Goal: Task Accomplishment & Management: Manage account settings

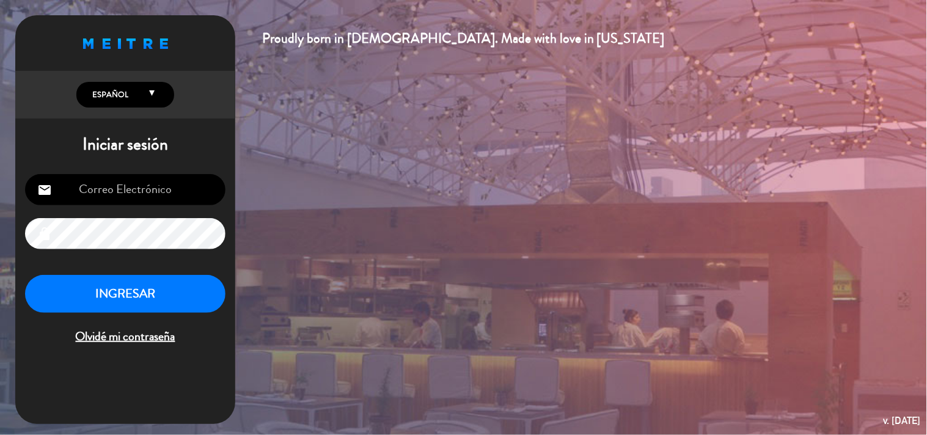
type input "[EMAIL_ADDRESS][DOMAIN_NAME]"
click at [142, 297] on button "INGRESAR" at bounding box center [125, 294] width 200 height 38
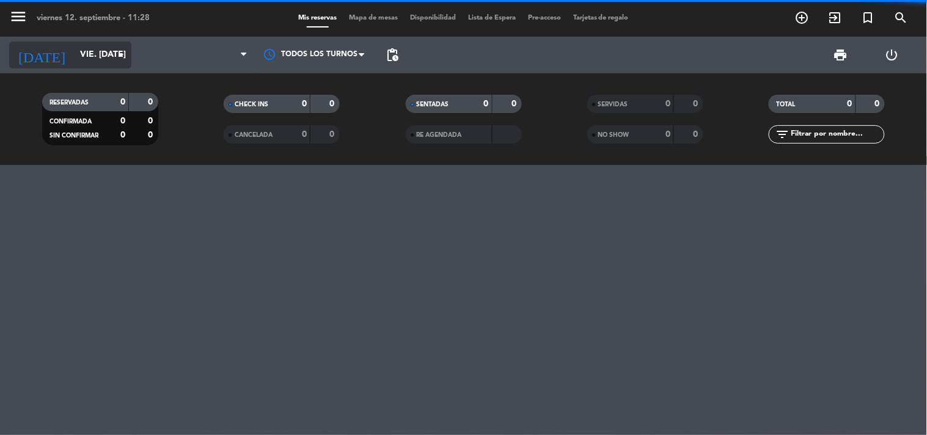
click at [74, 55] on input "vie. [DATE]" at bounding box center [132, 55] width 116 height 22
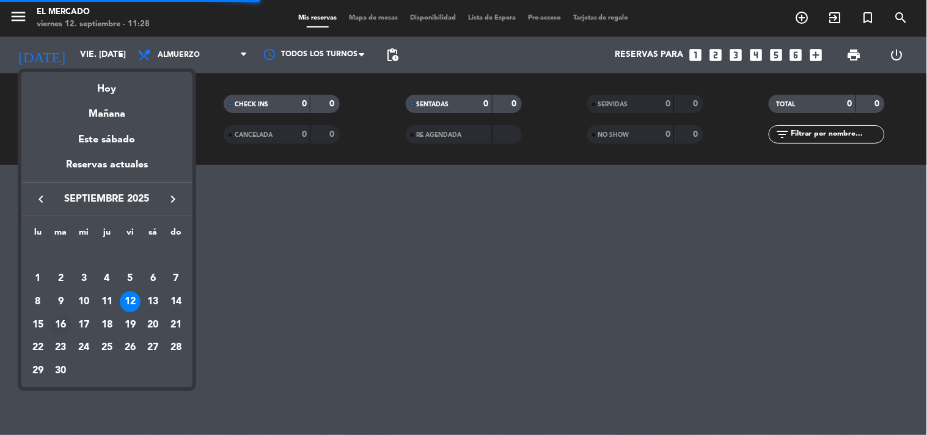
click at [56, 326] on div "16" at bounding box center [61, 325] width 21 height 21
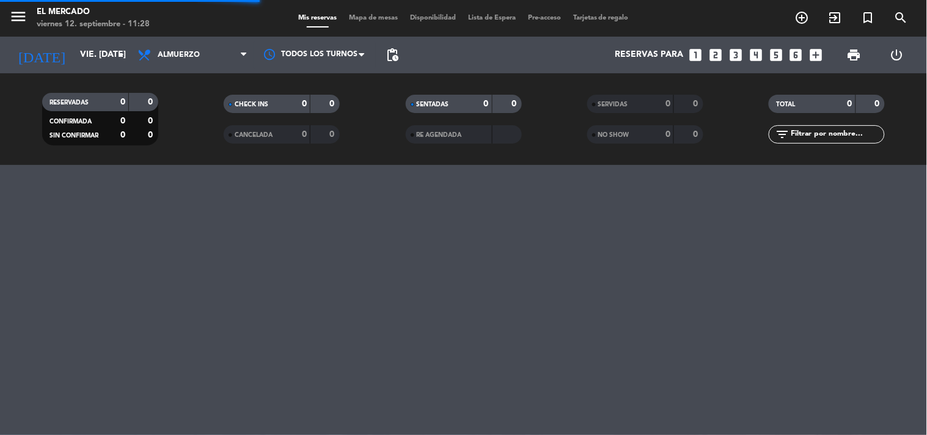
type input "[DATE] sep."
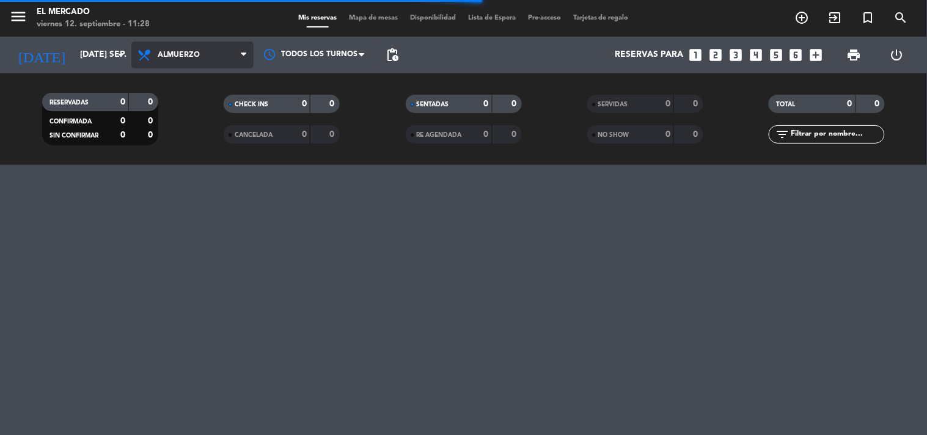
click at [193, 60] on span "Almuerzo" at bounding box center [192, 55] width 122 height 27
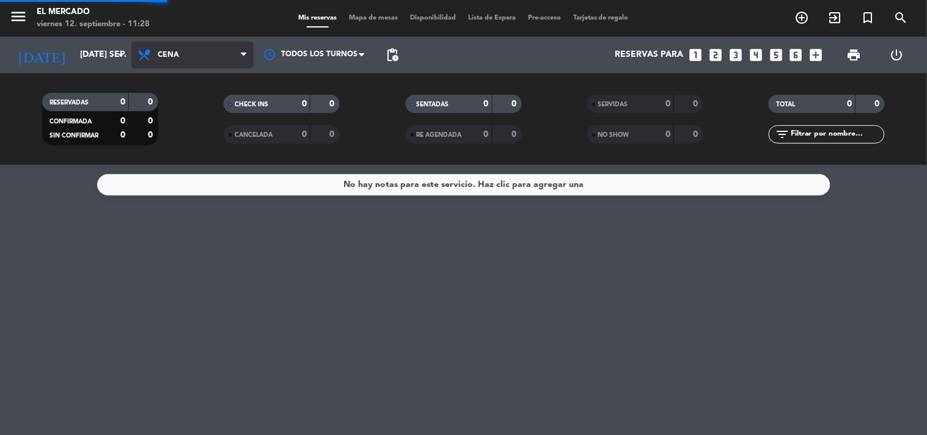
click at [182, 196] on ng-component "menu El [PERSON_NAME] viernes 12. septiembre - 11:28 Mis reservas Mapa de mesas…" at bounding box center [463, 217] width 927 height 435
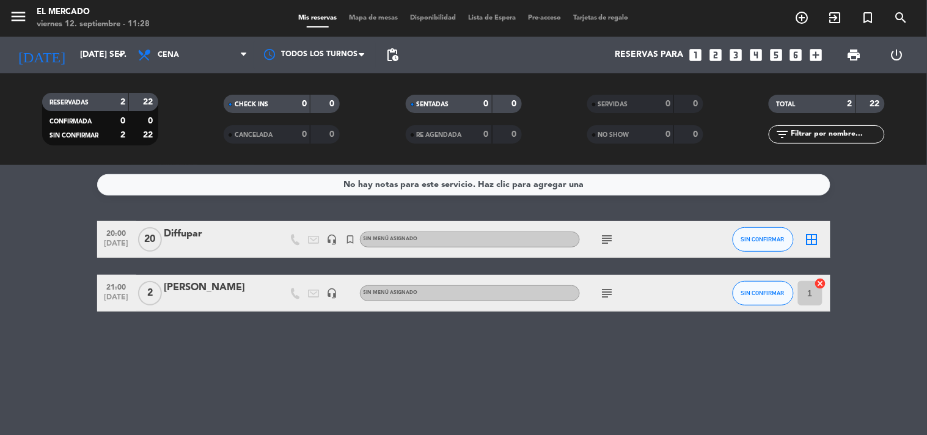
click at [601, 239] on icon "subject" at bounding box center [607, 239] width 15 height 15
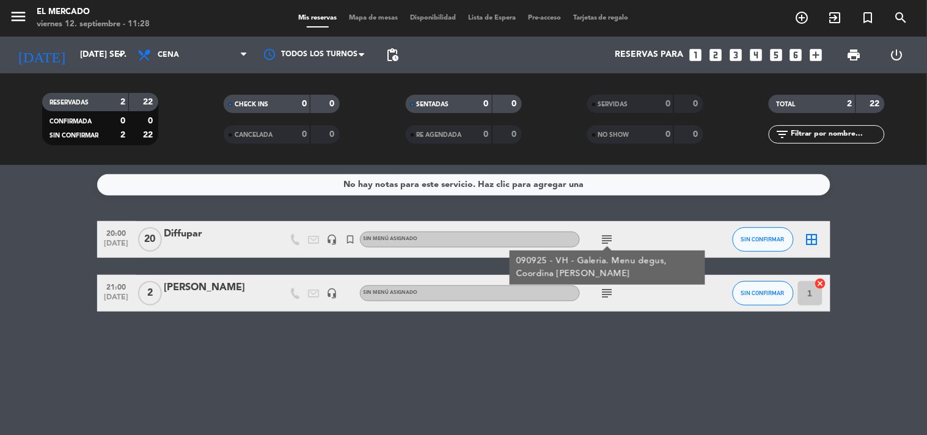
click at [811, 230] on div "border_all" at bounding box center [812, 239] width 37 height 36
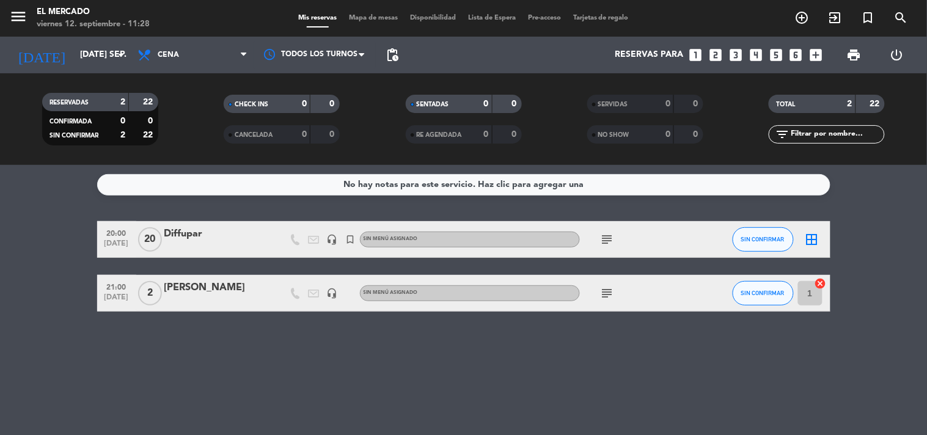
drag, startPoint x: 822, startPoint y: 233, endPoint x: 816, endPoint y: 236, distance: 6.8
click at [822, 234] on div "border_all" at bounding box center [812, 239] width 37 height 36
click at [814, 239] on icon "border_all" at bounding box center [812, 239] width 15 height 15
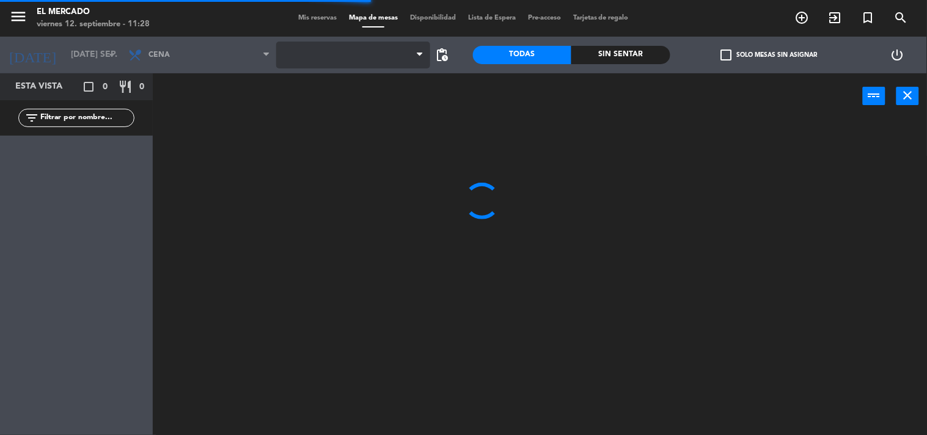
click at [377, 53] on span at bounding box center [353, 55] width 154 height 27
click at [373, 62] on span "1. SALON" at bounding box center [353, 55] width 154 height 27
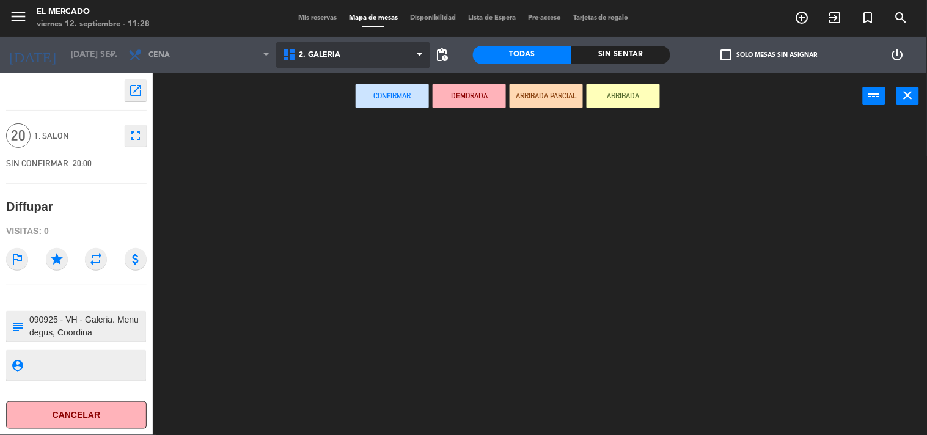
click at [346, 106] on ng-component "menu El [PERSON_NAME] viernes 12. septiembre - 11:28 Mis reservas Mapa de mesas…" at bounding box center [463, 218] width 927 height 436
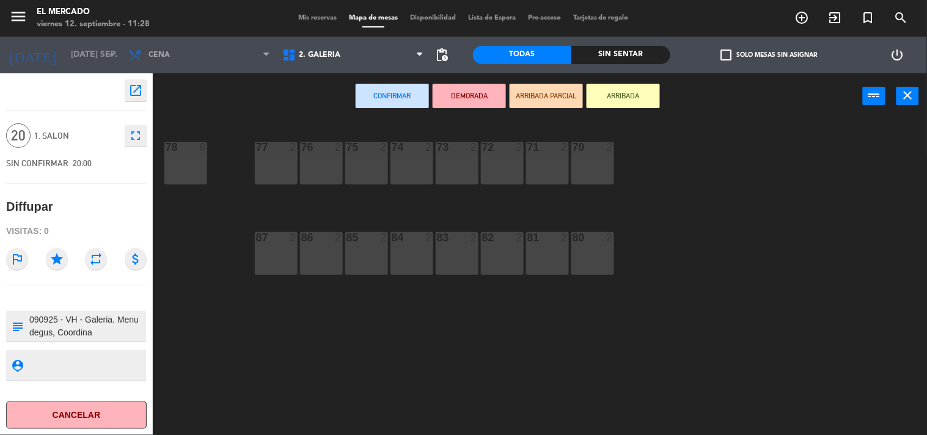
drag, startPoint x: 585, startPoint y: 263, endPoint x: 560, endPoint y: 266, distance: 24.6
click at [579, 263] on div "80 2" at bounding box center [592, 253] width 43 height 43
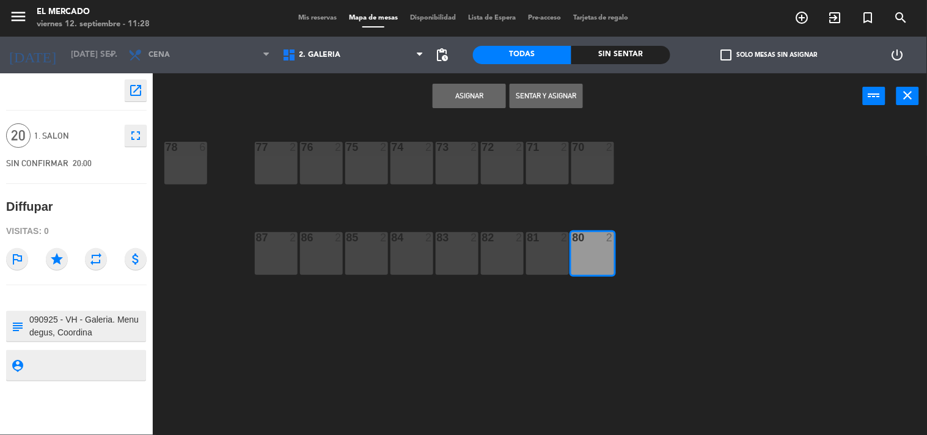
click at [535, 269] on div "81 2" at bounding box center [547, 253] width 43 height 43
click at [502, 268] on div "82 2" at bounding box center [502, 253] width 43 height 43
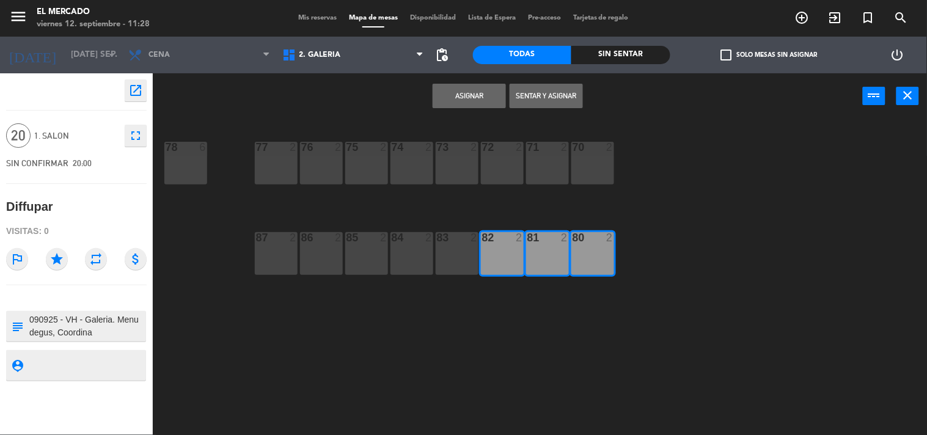
drag, startPoint x: 454, startPoint y: 268, endPoint x: 398, endPoint y: 266, distance: 56.2
click at [444, 268] on div "83 2" at bounding box center [457, 253] width 43 height 43
click at [398, 261] on div "84 2" at bounding box center [411, 253] width 43 height 43
click at [329, 260] on div "86 2" at bounding box center [321, 253] width 43 height 43
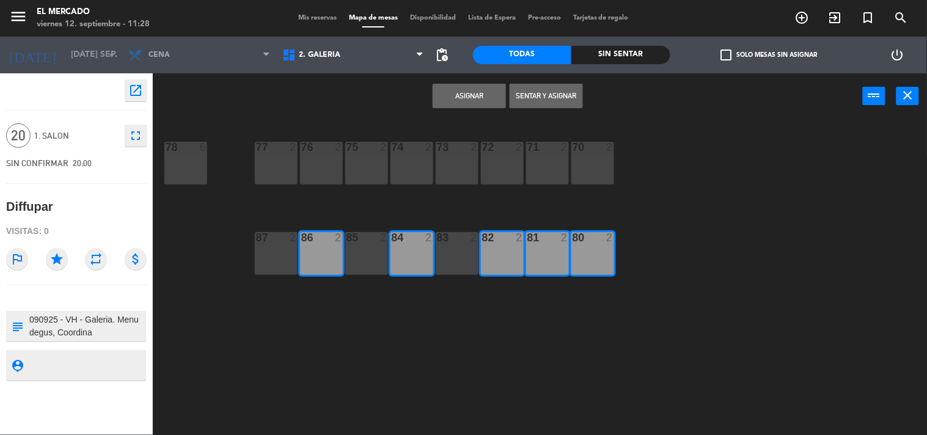
click at [261, 265] on div "87 2" at bounding box center [276, 253] width 43 height 43
click at [347, 264] on div "85 2" at bounding box center [366, 253] width 43 height 43
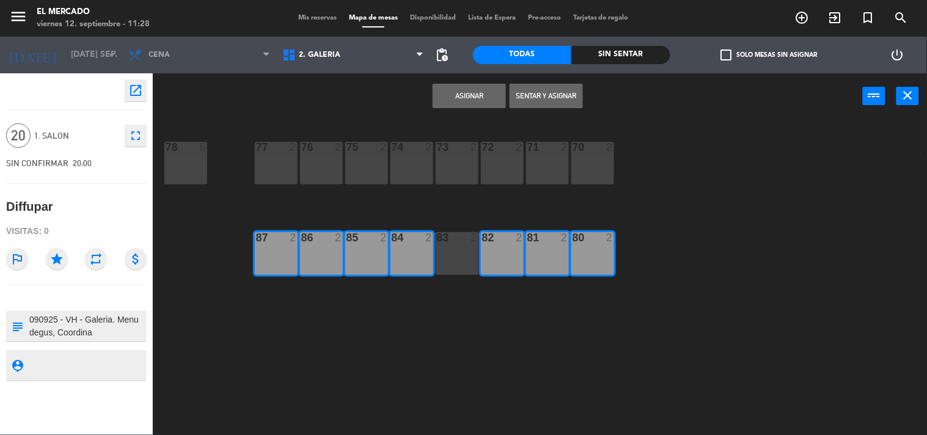
drag, startPoint x: 459, startPoint y: 254, endPoint x: 472, endPoint y: 68, distance: 186.2
click at [456, 254] on div "83 2" at bounding box center [457, 253] width 43 height 43
click at [465, 92] on button "Asignar" at bounding box center [469, 96] width 73 height 24
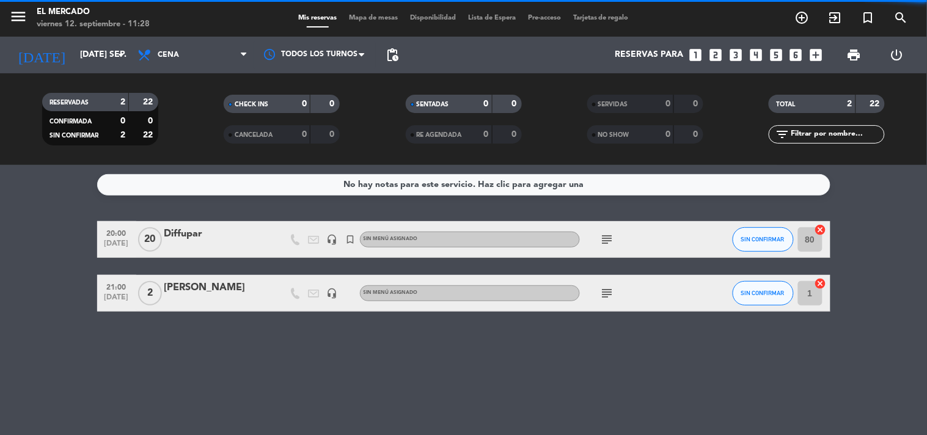
click at [181, 235] on div "Diffupar" at bounding box center [216, 234] width 104 height 16
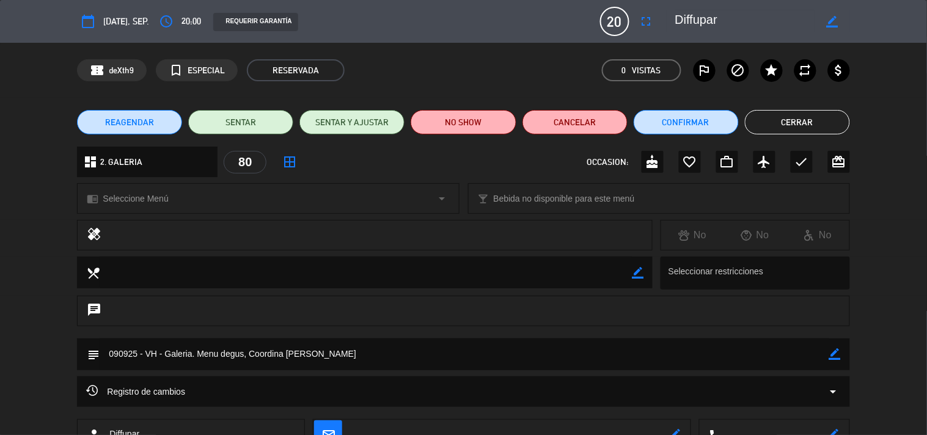
click at [150, 137] on div "REAGENDAR SENTAR SENTAR Y AJUSTAR NO SHOW Cancelar Confirmar Cerrar" at bounding box center [463, 122] width 927 height 49
click at [154, 123] on button "REAGENDAR" at bounding box center [129, 122] width 105 height 24
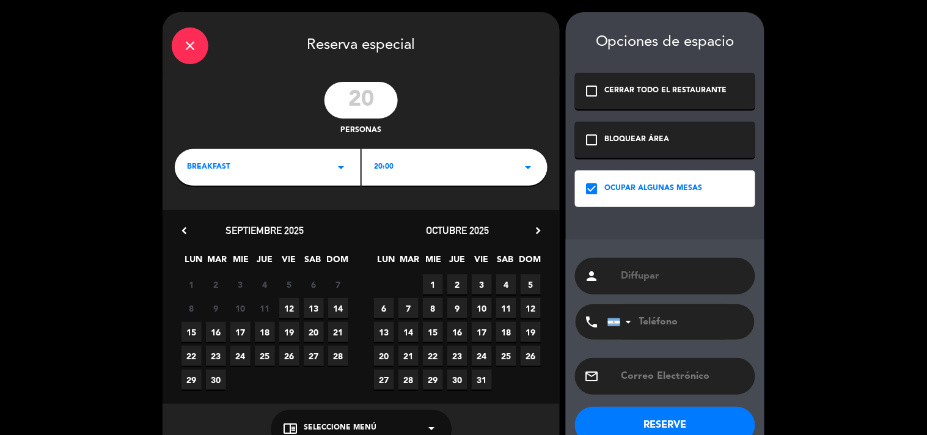
click at [319, 169] on div "BREAKFAST arrow_drop_down" at bounding box center [268, 167] width 186 height 37
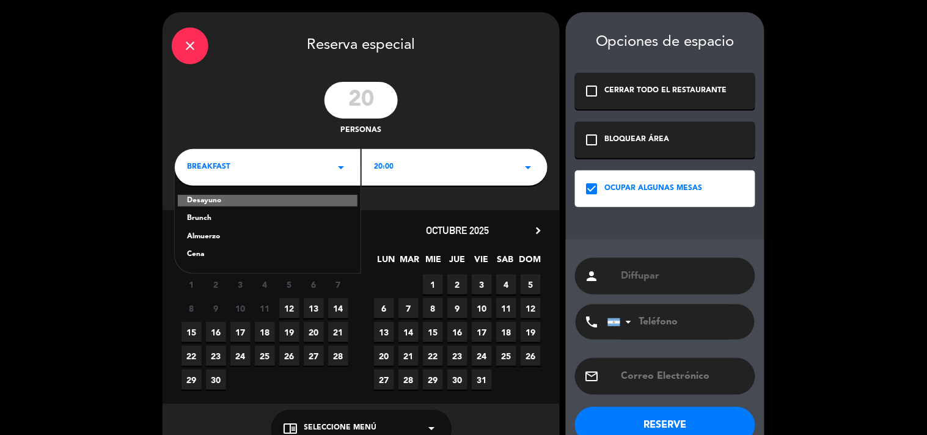
click at [191, 252] on div "Cena" at bounding box center [267, 255] width 161 height 12
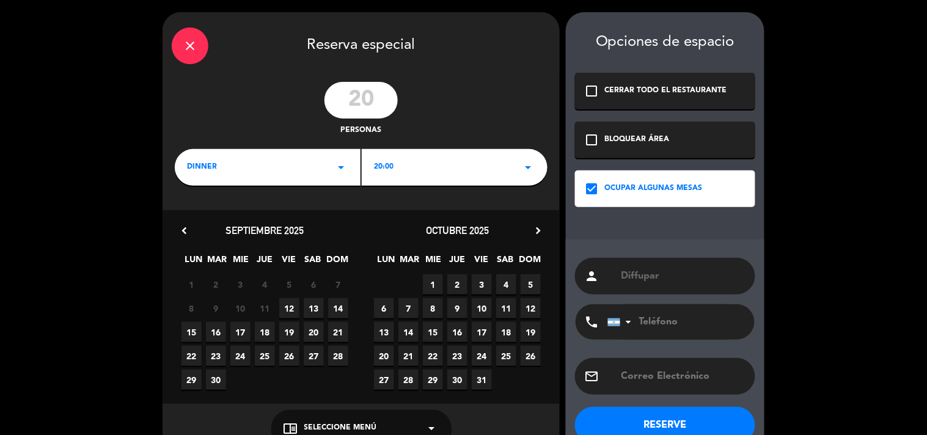
click at [216, 324] on span "16" at bounding box center [216, 332] width 20 height 20
click at [458, 166] on div "20:00 arrow_drop_down" at bounding box center [455, 167] width 186 height 37
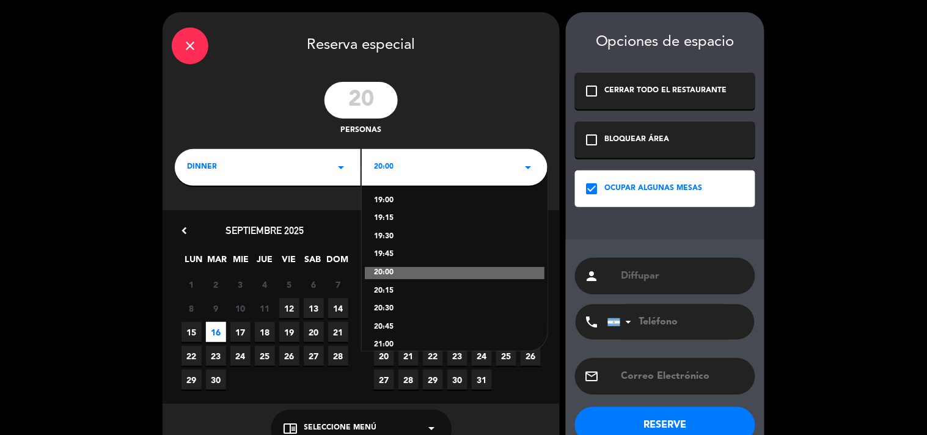
click at [381, 204] on div "19:00" at bounding box center [454, 201] width 161 height 12
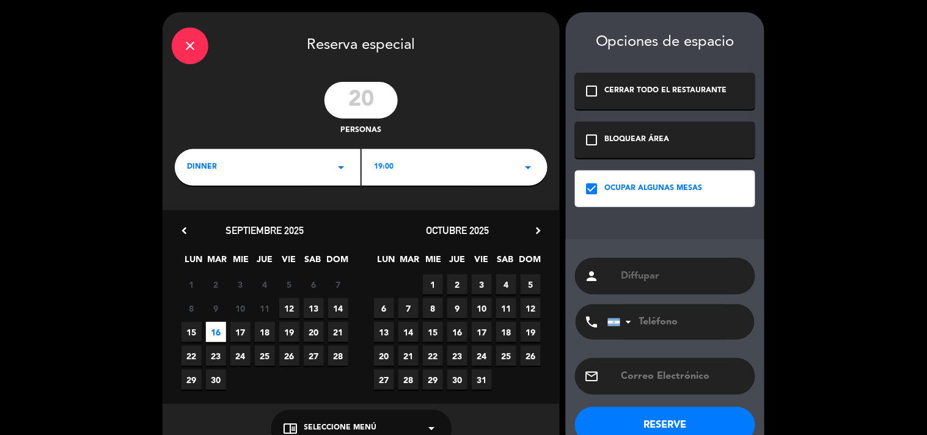
click at [668, 412] on button "RESERVE" at bounding box center [665, 425] width 180 height 37
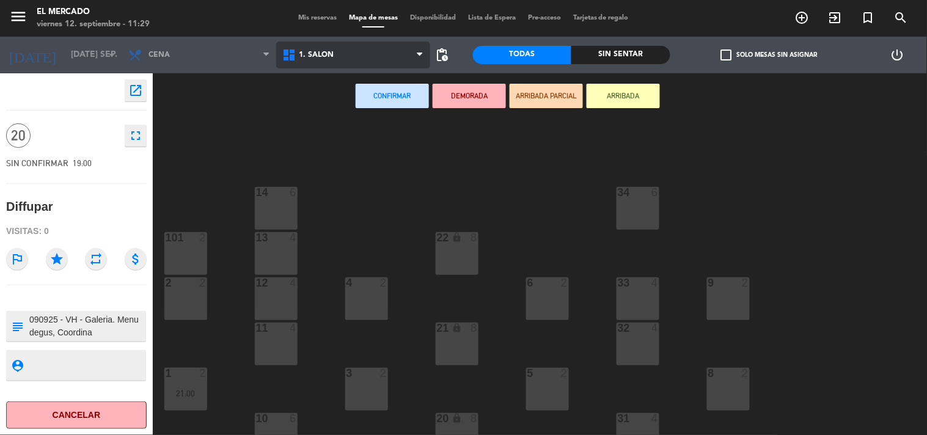
click at [390, 54] on span "1. SALON" at bounding box center [353, 55] width 154 height 27
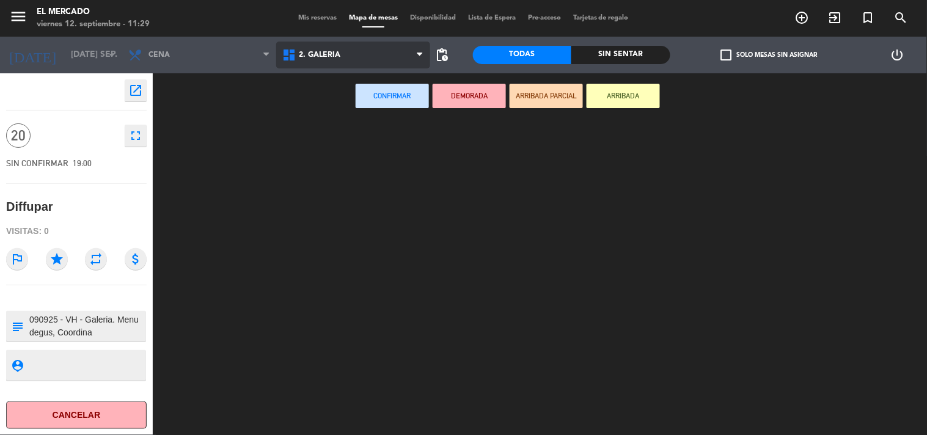
click at [369, 101] on ng-component "menu El [PERSON_NAME] viernes 12. septiembre - 11:29 Mis reservas Mapa de mesas…" at bounding box center [463, 218] width 927 height 436
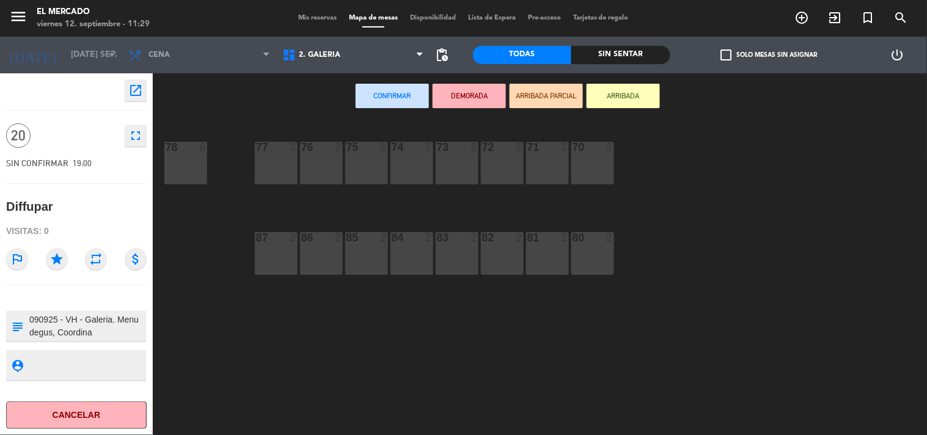
click at [282, 167] on div "77 2" at bounding box center [276, 163] width 43 height 43
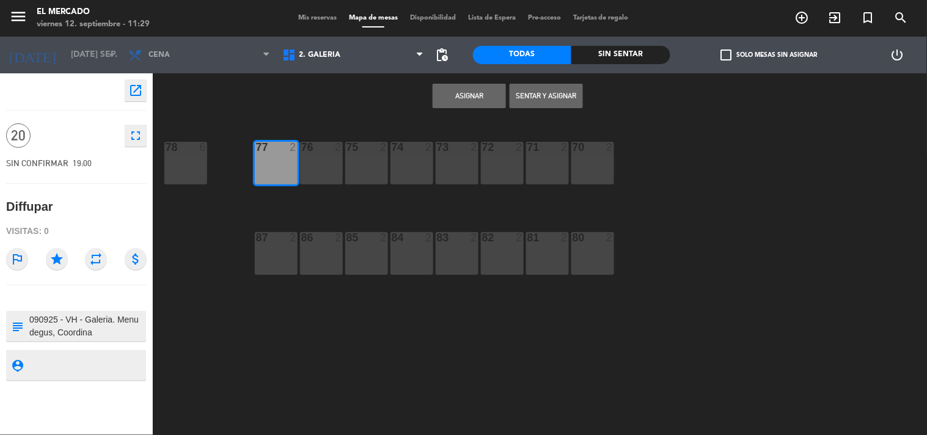
click at [318, 161] on div "76 2" at bounding box center [321, 163] width 43 height 43
click at [360, 159] on div "75 2" at bounding box center [366, 163] width 43 height 43
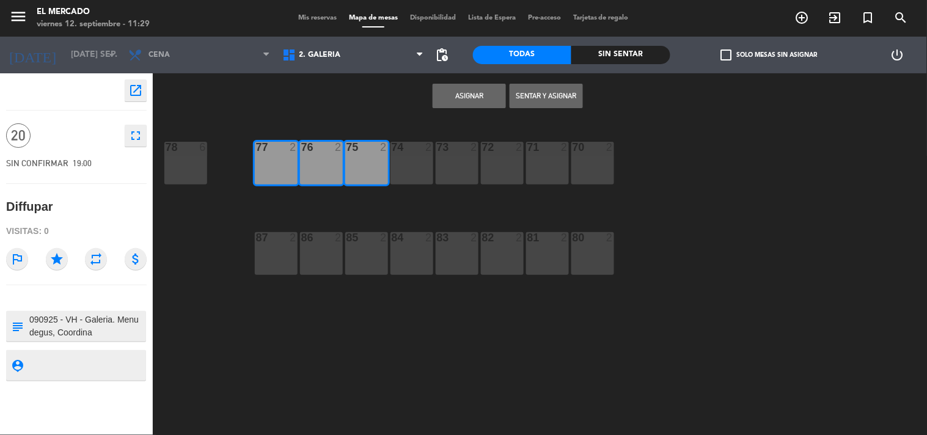
click at [395, 158] on div "74 2" at bounding box center [411, 163] width 43 height 43
click at [458, 159] on div "73 2" at bounding box center [457, 163] width 43 height 43
click at [513, 159] on div "72 2" at bounding box center [502, 163] width 43 height 43
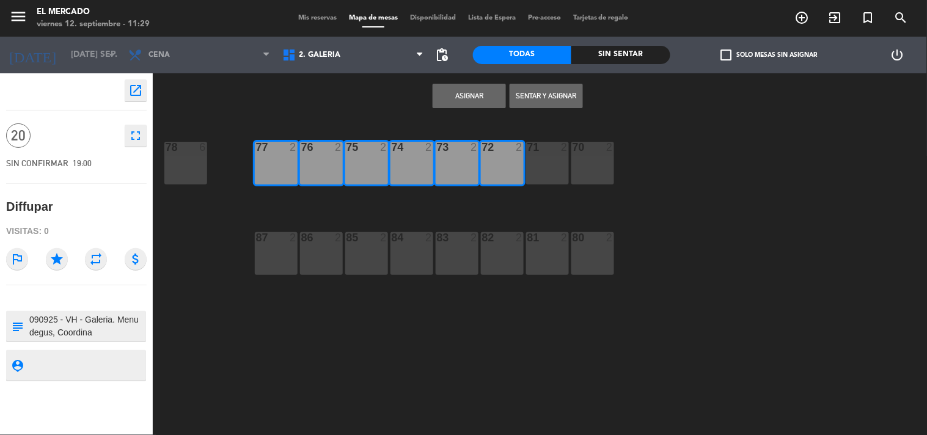
drag, startPoint x: 553, startPoint y: 159, endPoint x: 612, endPoint y: 159, distance: 59.3
click at [554, 159] on div "71 2" at bounding box center [547, 163] width 43 height 43
click at [612, 159] on div "70 2" at bounding box center [592, 163] width 43 height 43
click at [465, 84] on button "Asignar" at bounding box center [469, 96] width 73 height 24
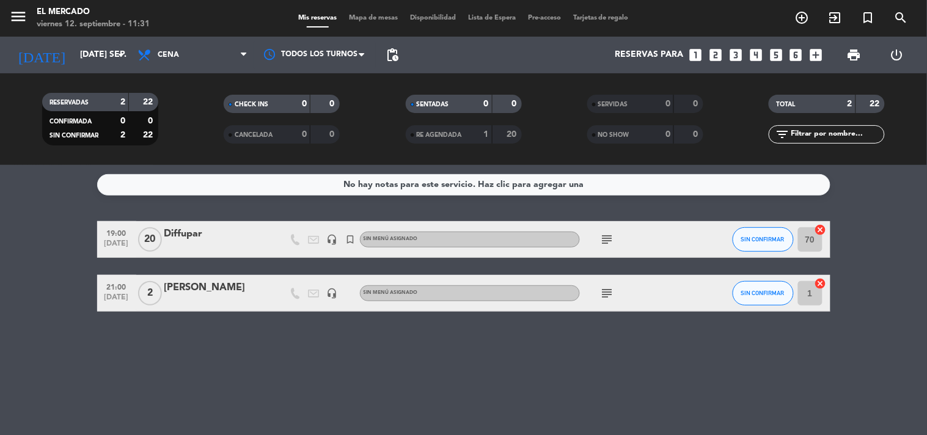
click at [76, 39] on div "[DATE] [DATE] sep. arrow_drop_down" at bounding box center [70, 55] width 122 height 37
click at [78, 45] on input "[DATE] sep." at bounding box center [132, 55] width 116 height 22
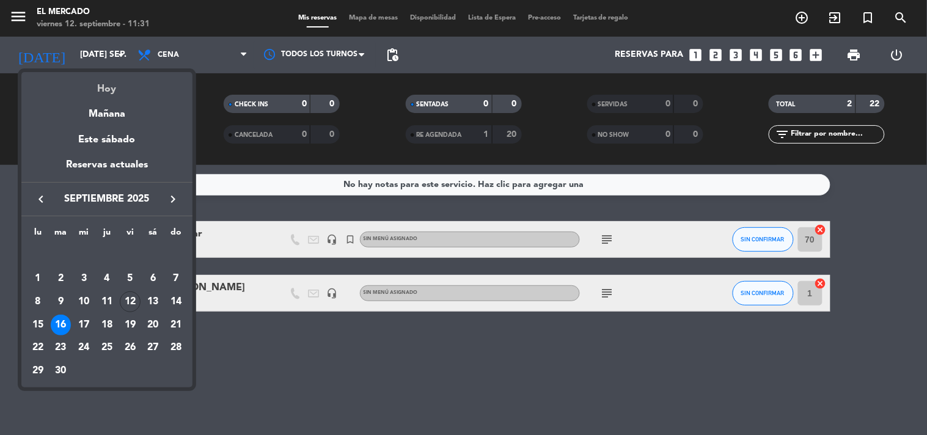
click at [111, 92] on div "Hoy" at bounding box center [106, 84] width 171 height 25
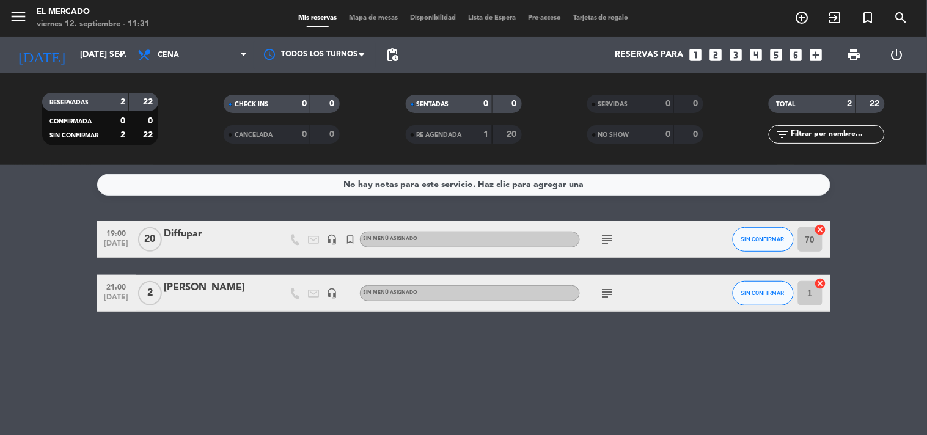
type input "vie. [DATE]"
click at [25, 14] on icon "menu" at bounding box center [18, 16] width 18 height 18
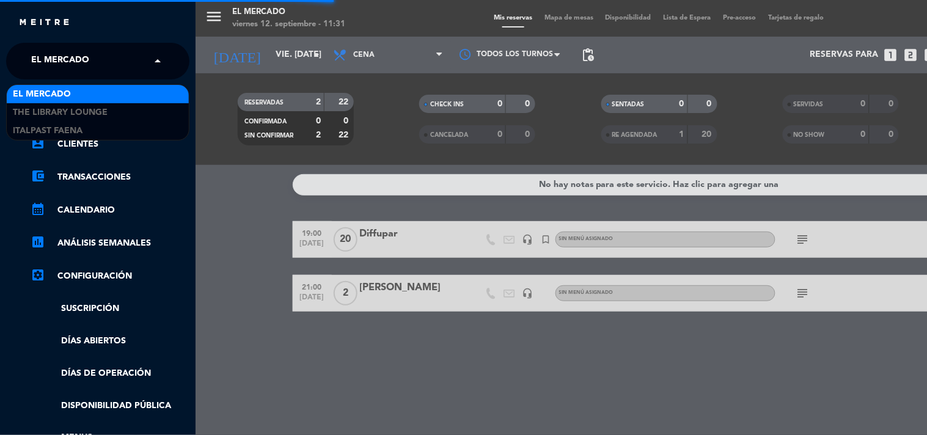
click at [88, 57] on span "El Mercado" at bounding box center [60, 61] width 58 height 26
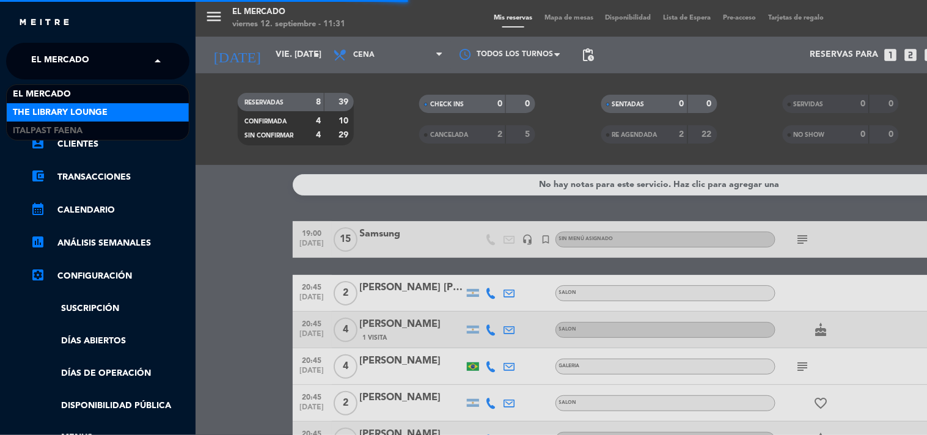
click at [63, 113] on span "The Library Lounge" at bounding box center [60, 113] width 95 height 14
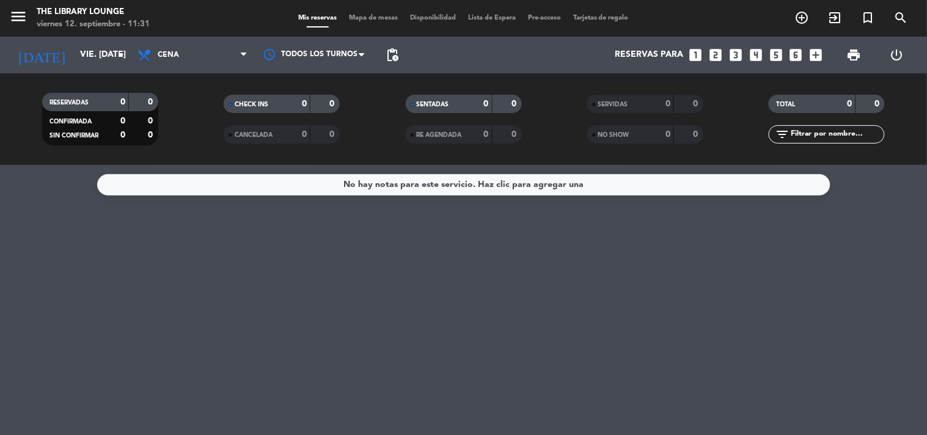
click at [375, 20] on span "Mapa de mesas" at bounding box center [373, 18] width 61 height 7
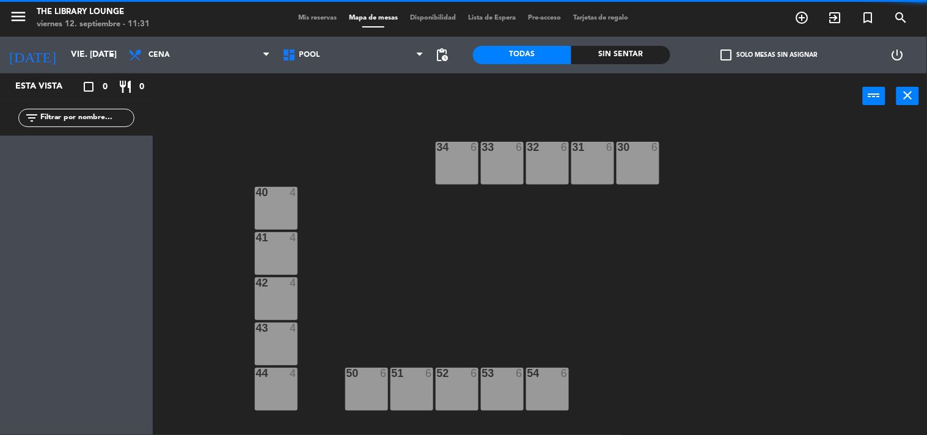
click at [387, 33] on div "menu The Library Lounge viernes 12. septiembre - 11:31 Mis reservas Mapa de mes…" at bounding box center [463, 18] width 927 height 37
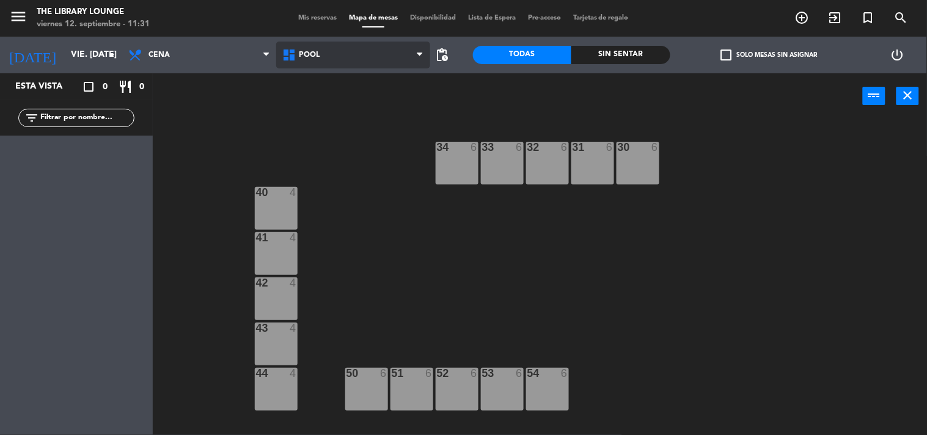
click at [380, 49] on span "POOL" at bounding box center [353, 55] width 154 height 27
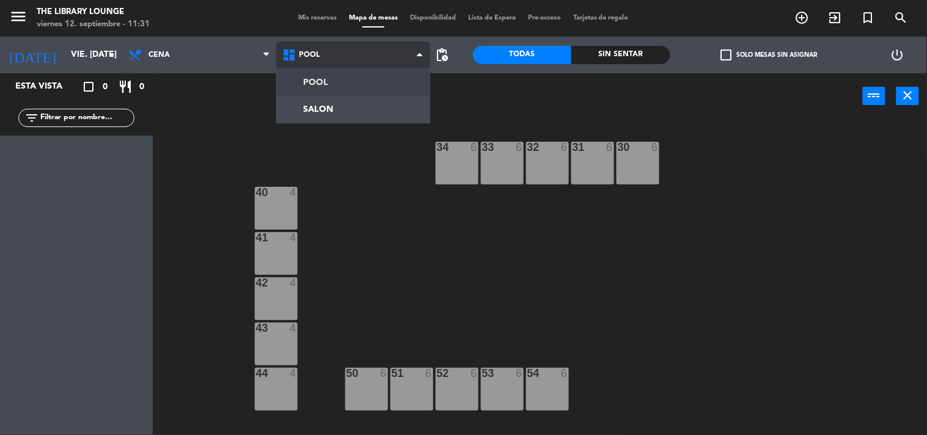
click at [358, 101] on ng-component "menu The Library Lounge viernes 12. septiembre - 11:31 Mis reservas Mapa de mes…" at bounding box center [463, 218] width 927 height 436
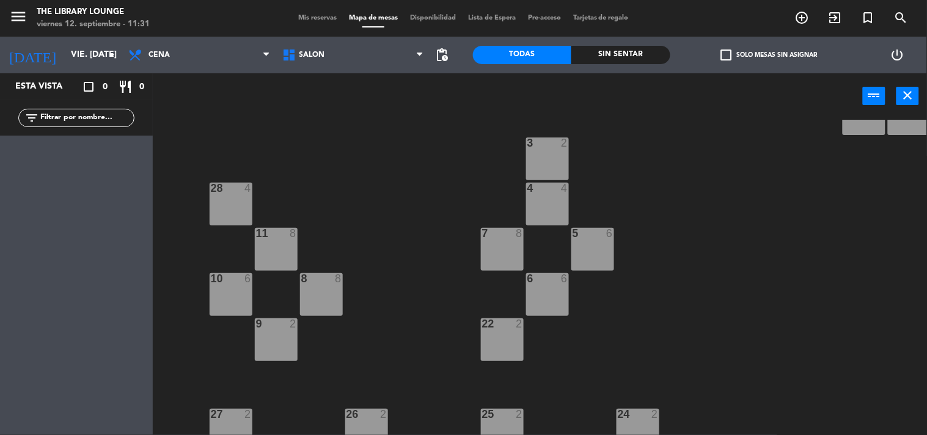
scroll to position [203, 0]
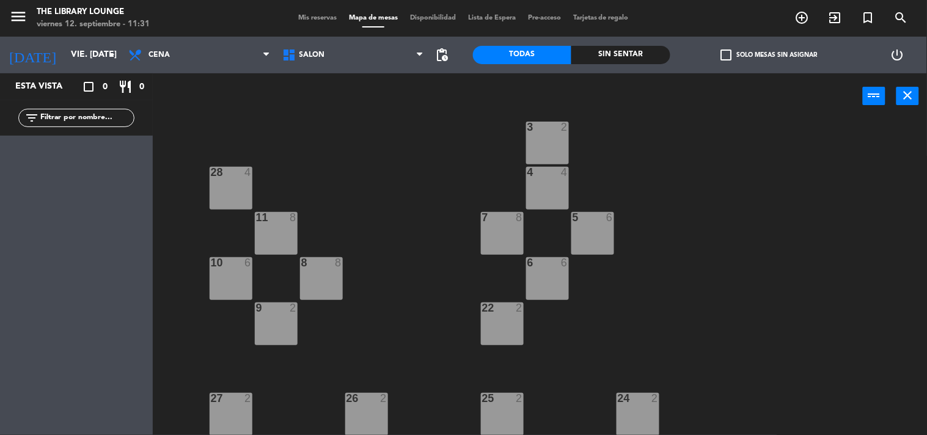
click at [497, 232] on div "7 8" at bounding box center [502, 233] width 43 height 43
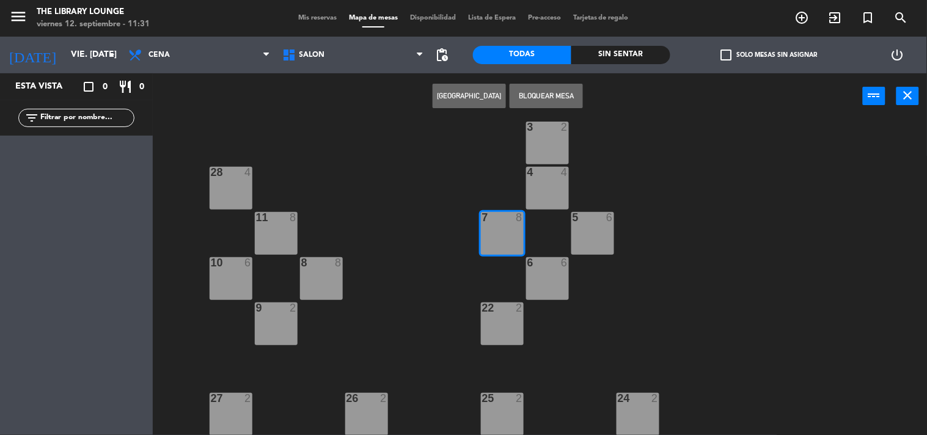
click at [456, 87] on button "[GEOGRAPHIC_DATA]" at bounding box center [469, 96] width 73 height 24
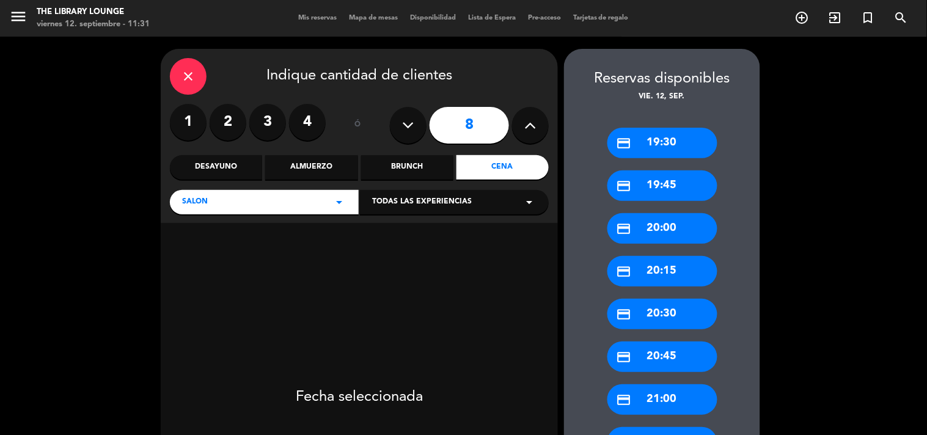
click at [214, 124] on label "2" at bounding box center [228, 122] width 37 height 37
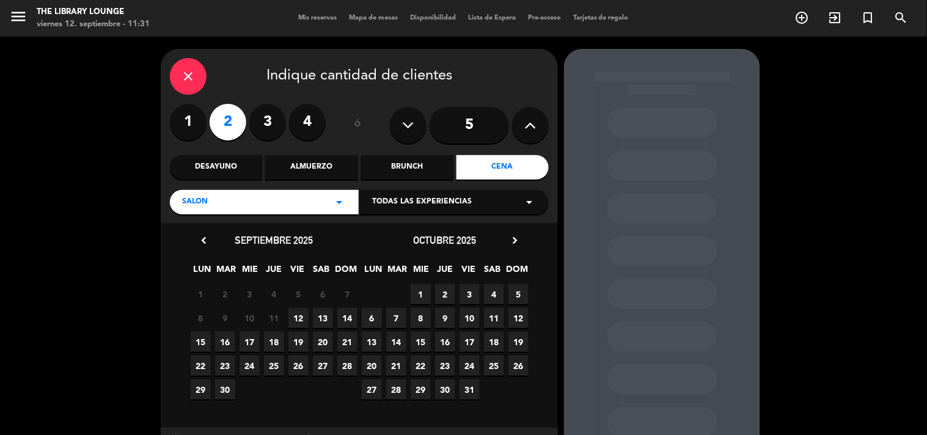
click at [221, 342] on span "16" at bounding box center [225, 342] width 20 height 20
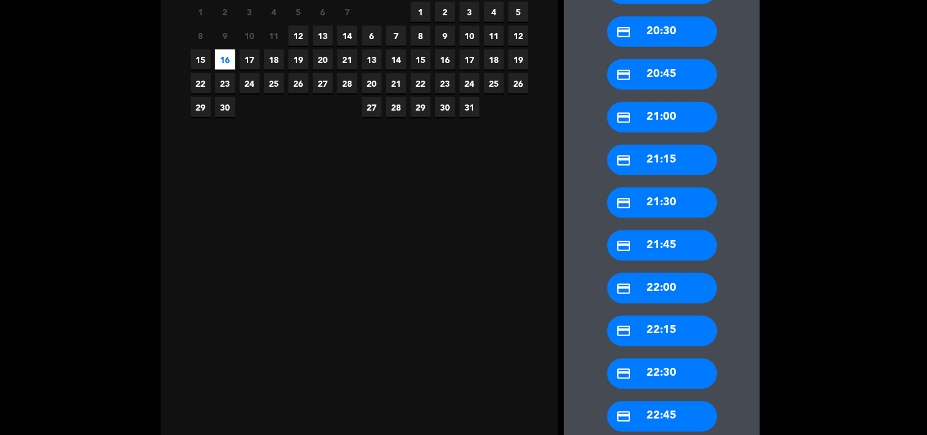
scroll to position [356, 0]
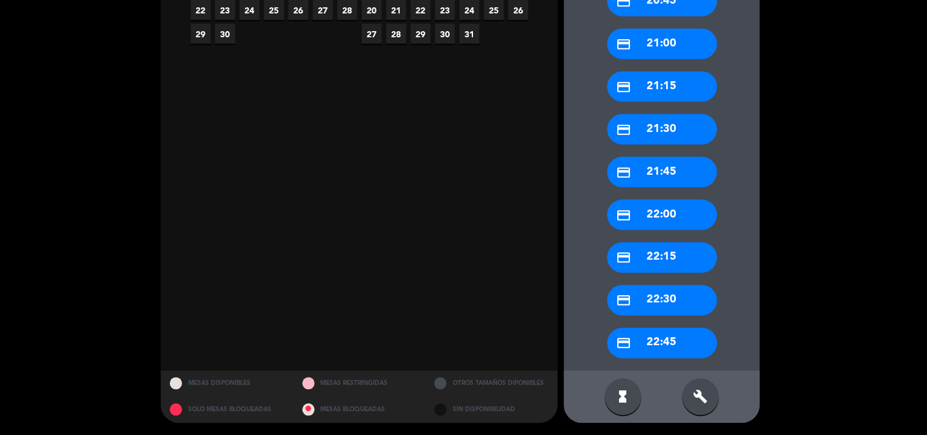
click at [674, 349] on div "credit_card 22:45" at bounding box center [662, 343] width 110 height 31
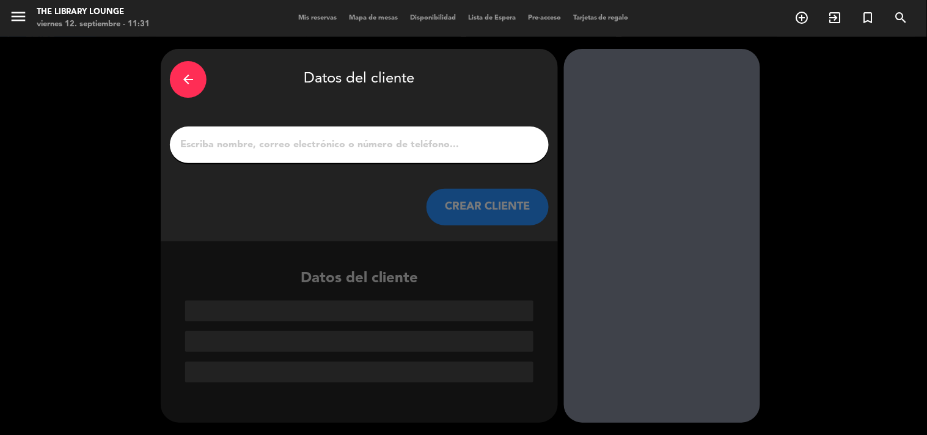
click at [283, 136] on input "1" at bounding box center [359, 144] width 360 height 17
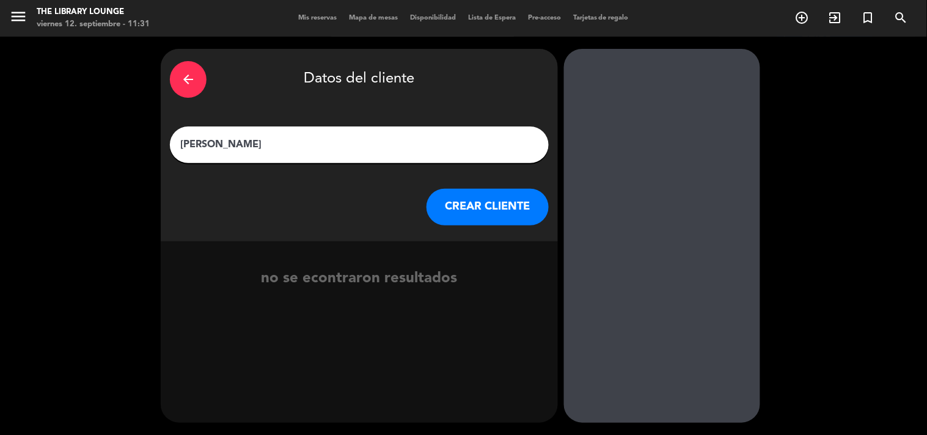
type input "[PERSON_NAME]"
click at [470, 208] on button "CREAR CLIENTE" at bounding box center [487, 207] width 122 height 37
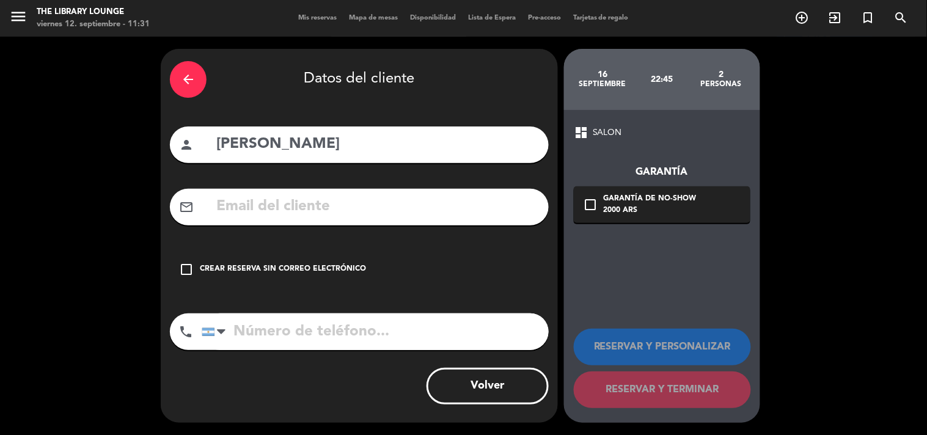
click at [298, 273] on div "Crear reserva sin correo electrónico" at bounding box center [283, 269] width 166 height 12
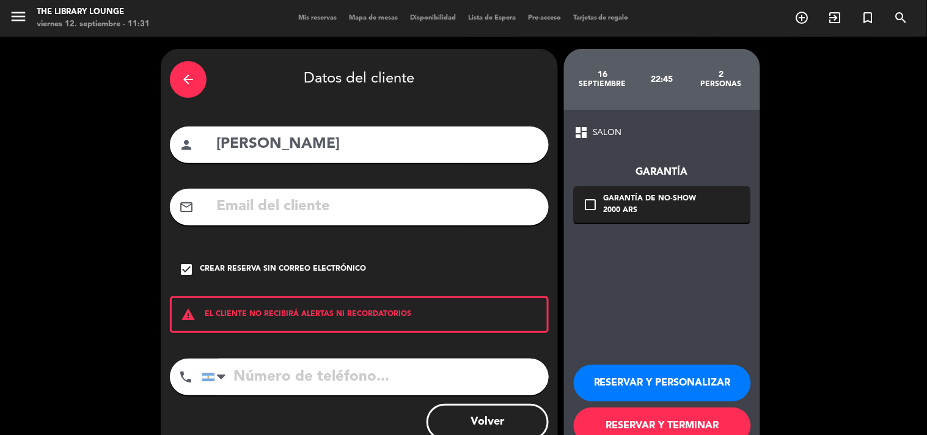
click at [650, 385] on button "RESERVAR Y PERSONALIZAR" at bounding box center [662, 383] width 177 height 37
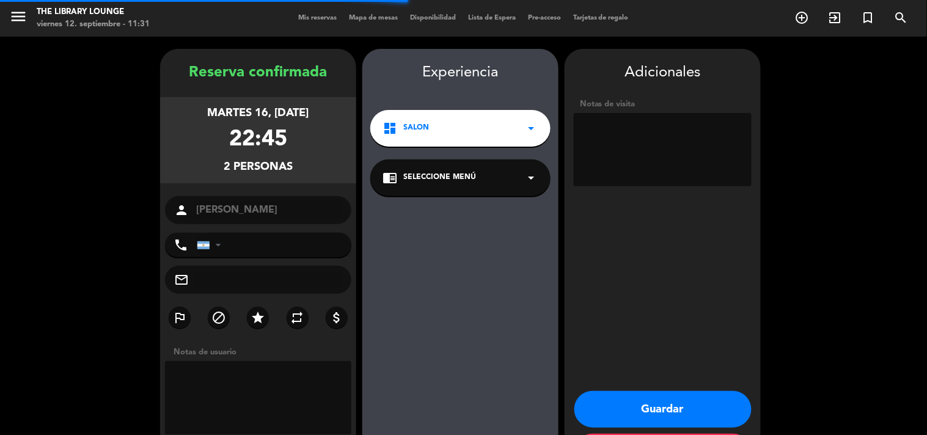
scroll to position [49, 0]
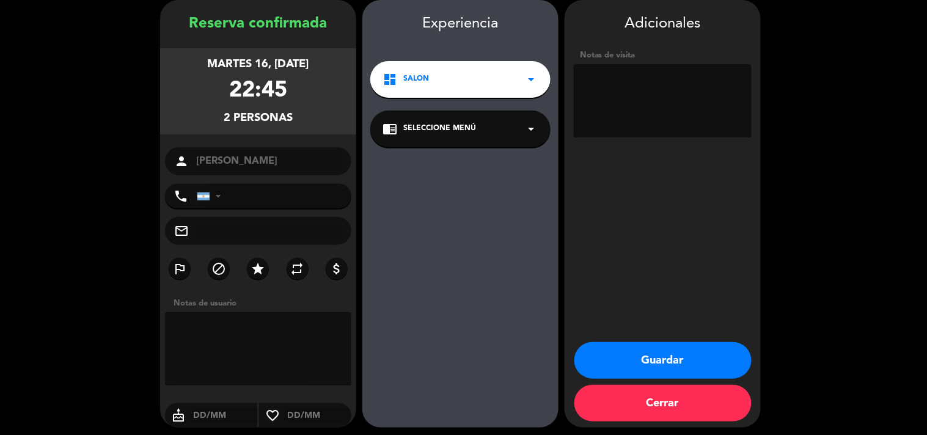
click at [255, 224] on input "text" at bounding box center [268, 230] width 147 height 17
click at [258, 202] on input "tel" at bounding box center [274, 196] width 155 height 24
type input "1160072311"
click at [651, 80] on textarea at bounding box center [663, 100] width 178 height 73
type textarea "120925 - ASM - Bar. Pidio la mesa 3"
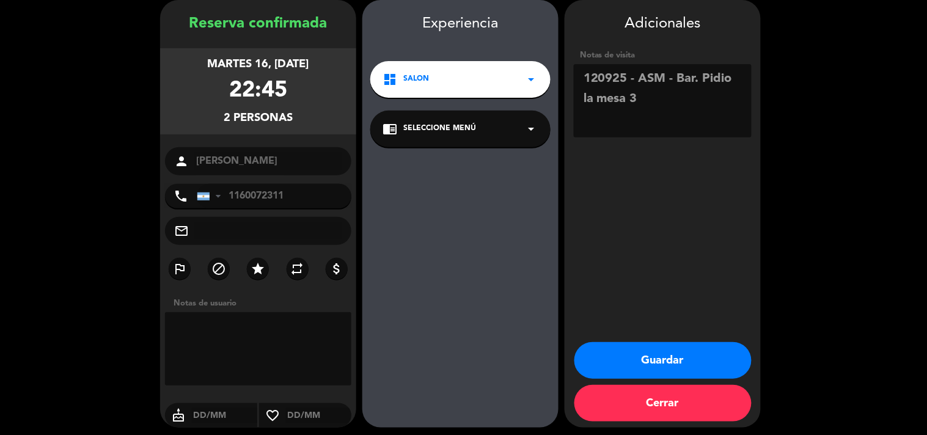
click at [680, 365] on button "Guardar" at bounding box center [662, 360] width 177 height 37
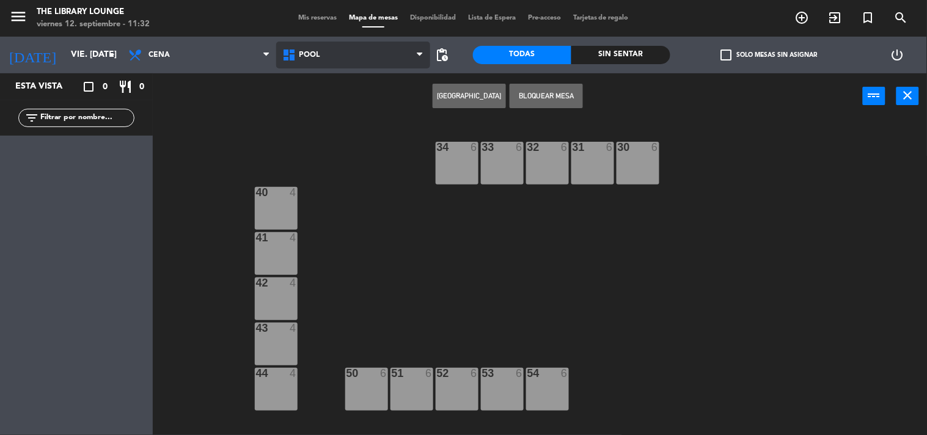
click at [398, 59] on span "POOL" at bounding box center [353, 55] width 154 height 27
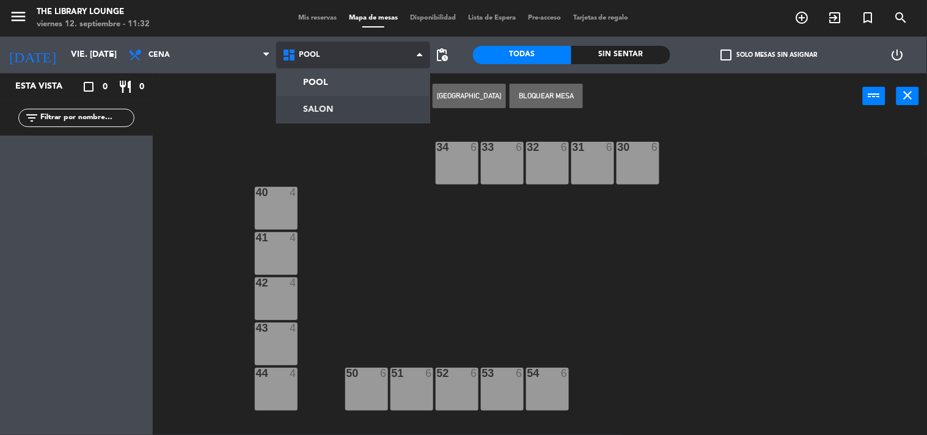
click at [371, 102] on ng-component "menu The Library Lounge viernes 12. septiembre - 11:32 Mis reservas Mapa de mes…" at bounding box center [463, 218] width 927 height 436
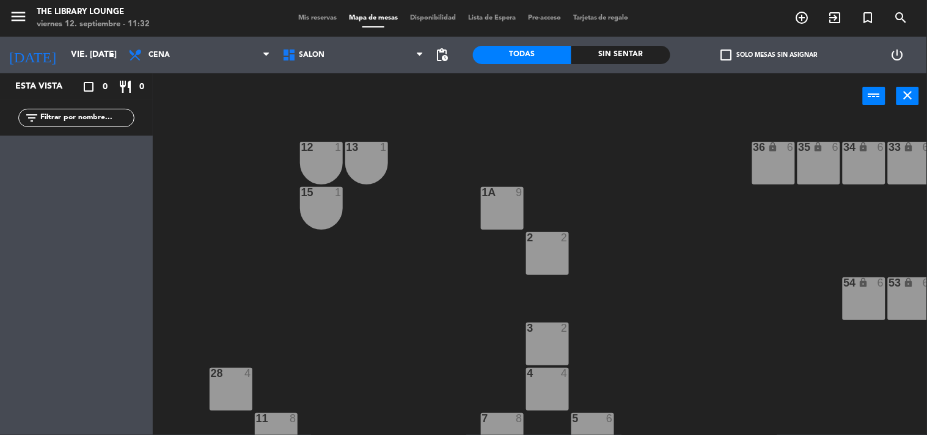
click at [308, 20] on span "Mis reservas" at bounding box center [317, 18] width 51 height 7
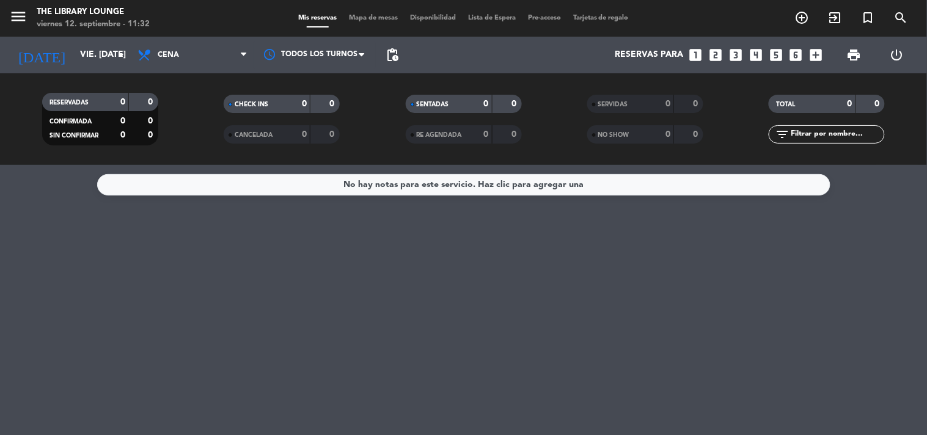
click at [373, 17] on span "Mapa de mesas" at bounding box center [373, 18] width 61 height 7
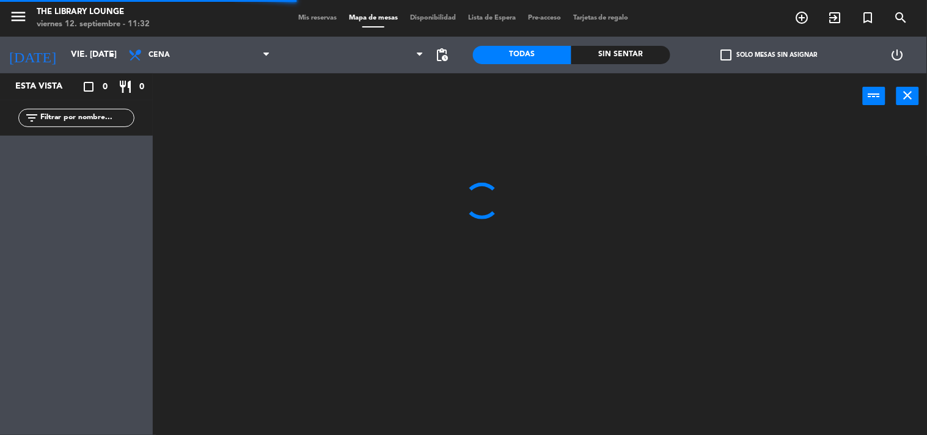
click at [457, 19] on span "Disponibilidad" at bounding box center [433, 18] width 58 height 7
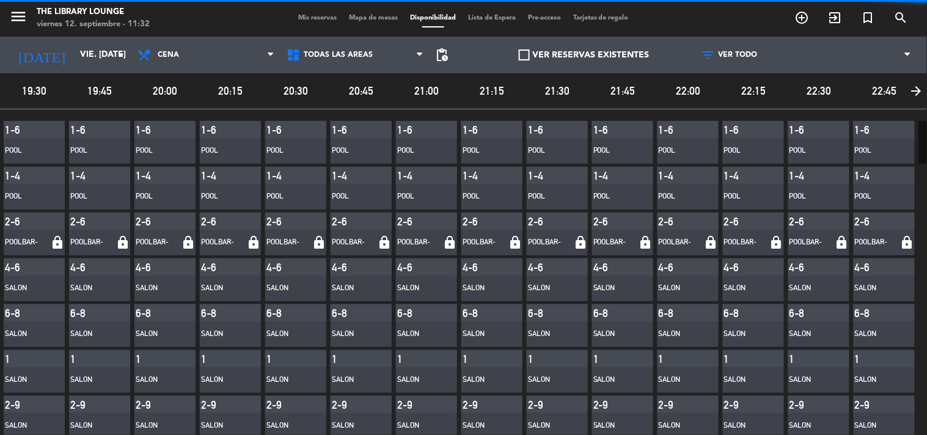
click at [381, 28] on div "menu The Library Lounge viernes 12. septiembre - 11:32 Mis reservas Mapa de mes…" at bounding box center [463, 18] width 927 height 37
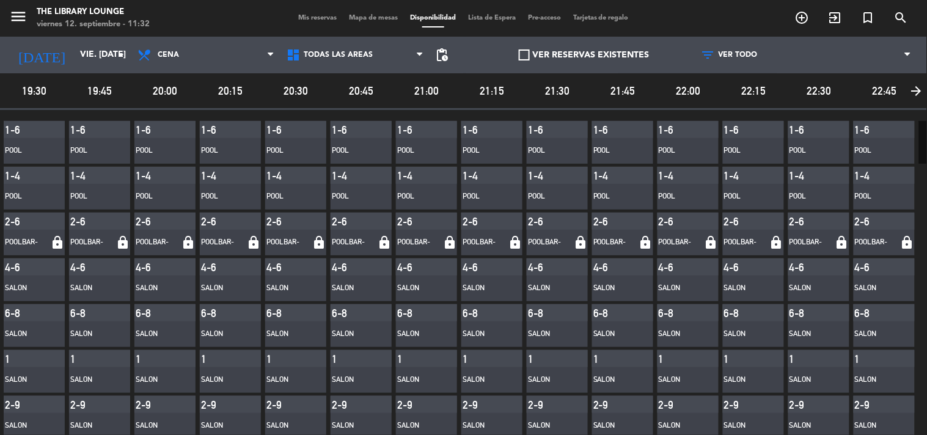
click at [374, 23] on div "Mis reservas Mapa de mesas Disponibilidad Lista de Espera Pre-acceso Tarjetas d…" at bounding box center [463, 18] width 343 height 11
click at [361, 22] on div "Mis reservas Mapa de mesas Disponibilidad Lista de Espera Pre-acceso Tarjetas d…" at bounding box center [463, 18] width 343 height 11
click at [367, 19] on span "Mapa de mesas" at bounding box center [373, 18] width 61 height 7
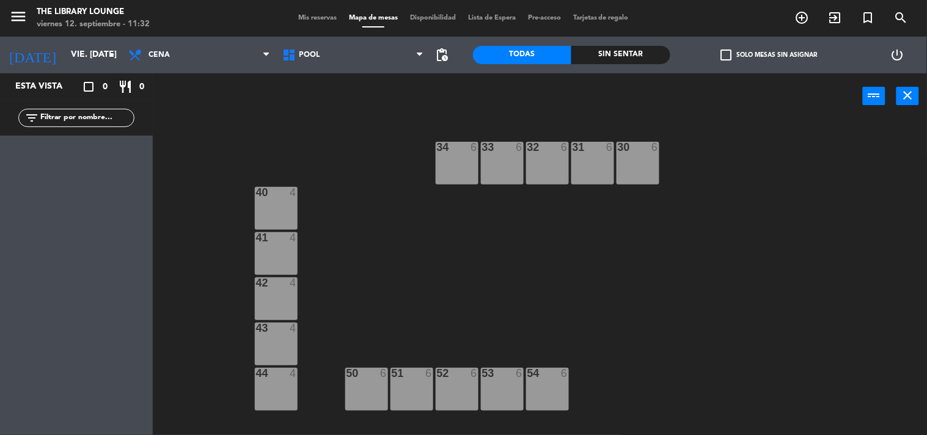
click at [314, 21] on span "Mis reservas" at bounding box center [317, 18] width 51 height 7
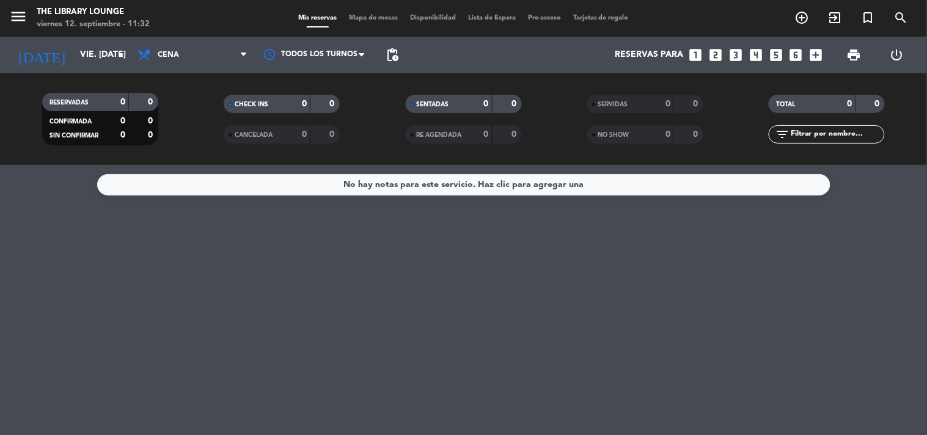
click at [473, 16] on span "Lista de Espera" at bounding box center [492, 18] width 60 height 7
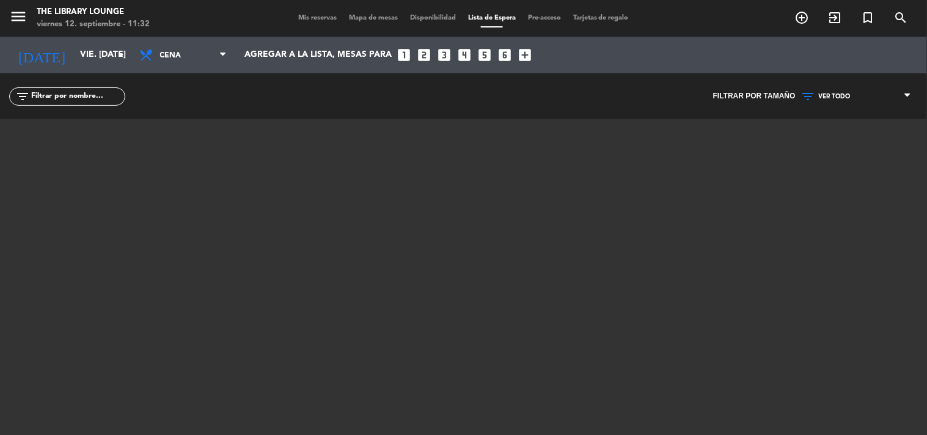
click at [566, 18] on span "Pre-acceso" at bounding box center [544, 18] width 45 height 7
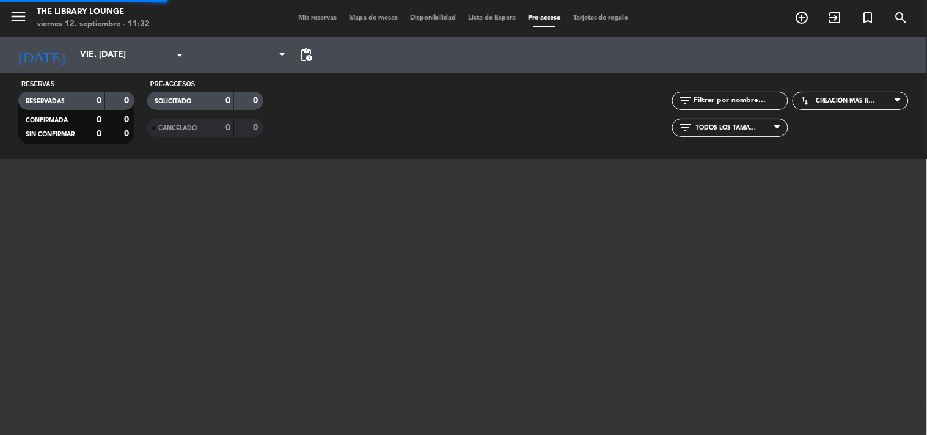
click at [611, 21] on div "Mis reservas Mapa de mesas Disponibilidad Lista de Espera Pre-acceso Tarjetas d…" at bounding box center [463, 18] width 343 height 11
click at [434, 20] on span "Disponibilidad" at bounding box center [433, 18] width 58 height 7
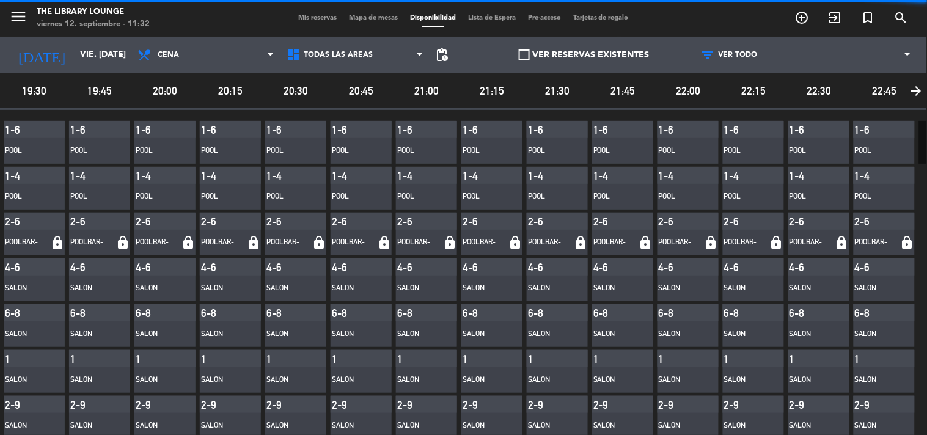
click at [370, 19] on span "Mapa de mesas" at bounding box center [373, 18] width 61 height 7
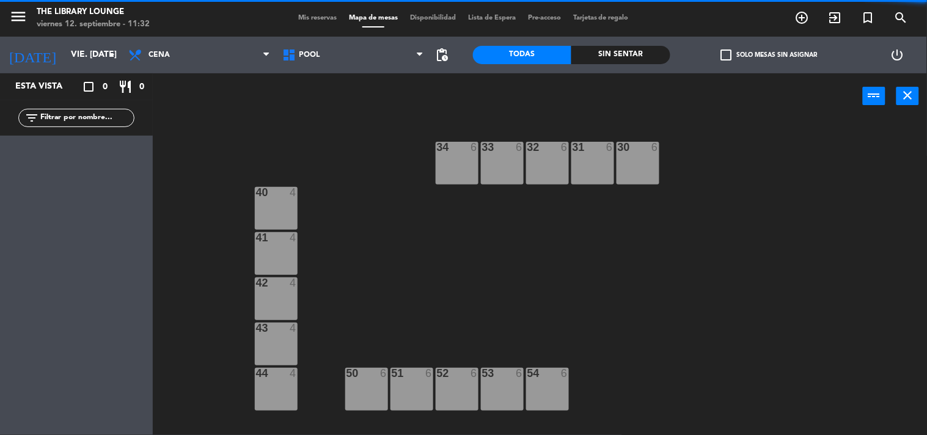
click at [301, 16] on span "Mis reservas" at bounding box center [317, 18] width 51 height 7
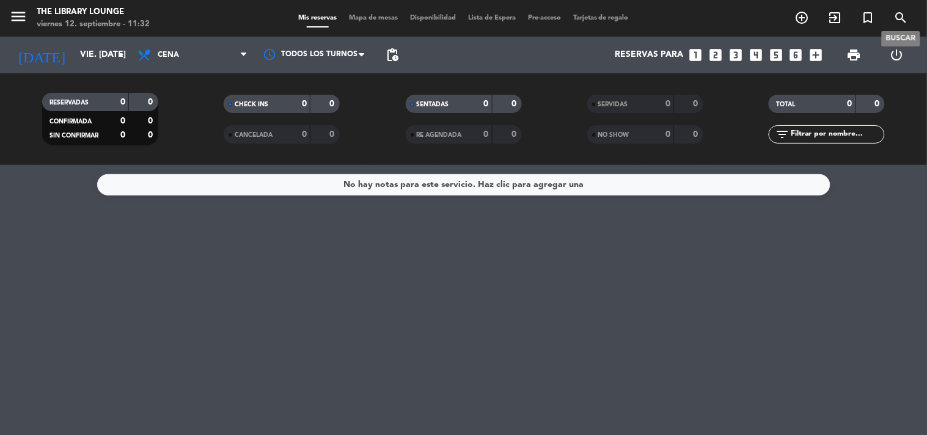
click at [902, 14] on icon "search" at bounding box center [901, 17] width 15 height 15
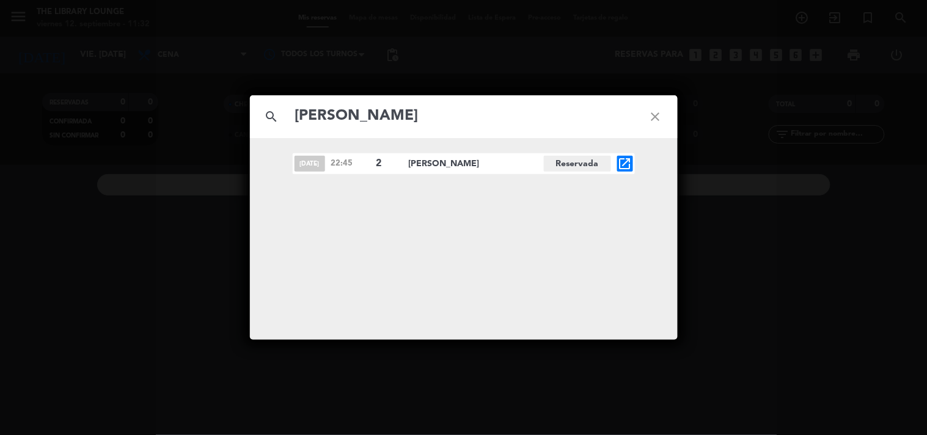
type input "[PERSON_NAME]"
click at [621, 160] on icon "open_in_new" at bounding box center [625, 163] width 15 height 15
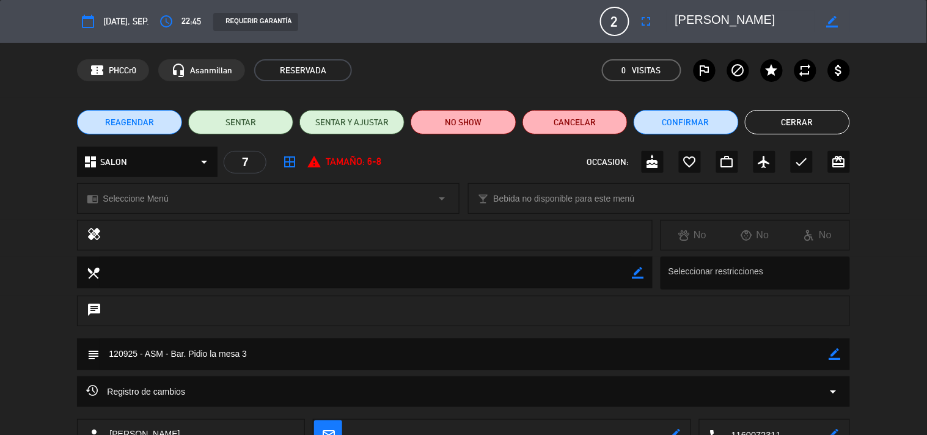
click at [112, 117] on span "REAGENDAR" at bounding box center [129, 122] width 49 height 13
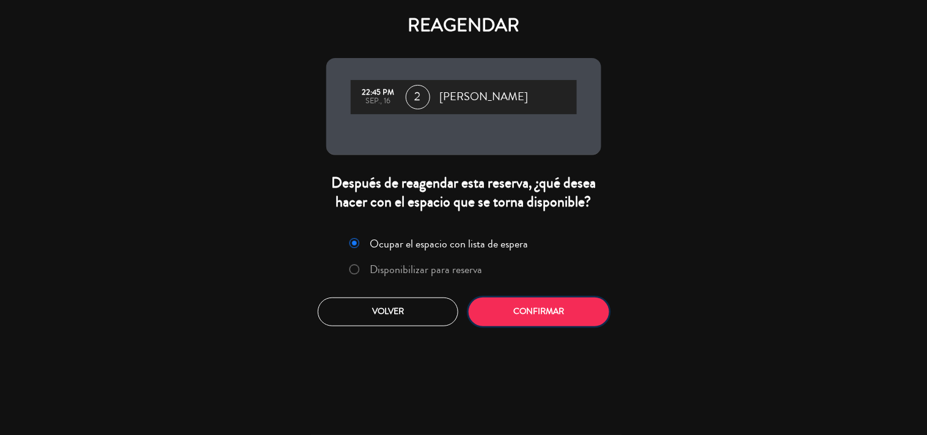
click at [525, 308] on button "Confirmar" at bounding box center [539, 312] width 141 height 29
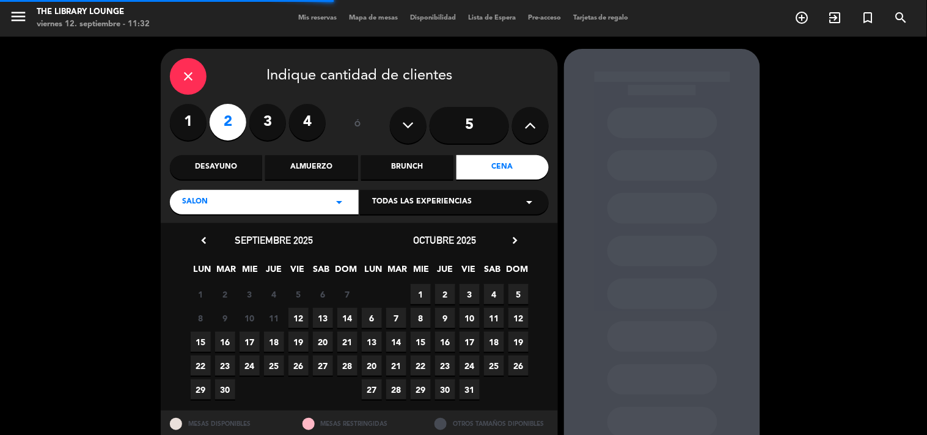
scroll to position [40, 0]
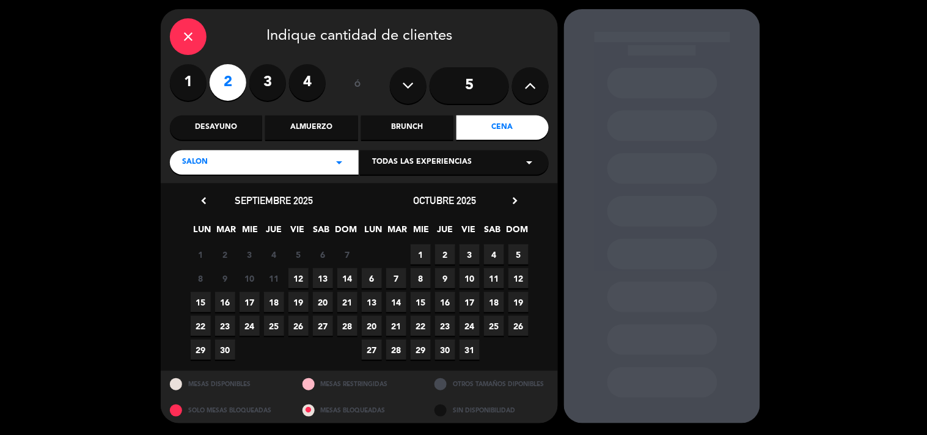
click at [299, 280] on span "12" at bounding box center [298, 278] width 20 height 20
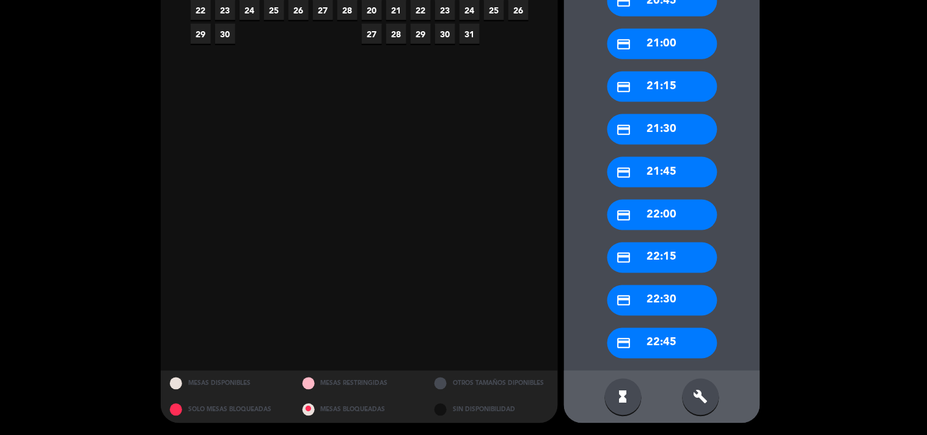
click at [676, 340] on div "credit_card 22:45" at bounding box center [662, 343] width 110 height 31
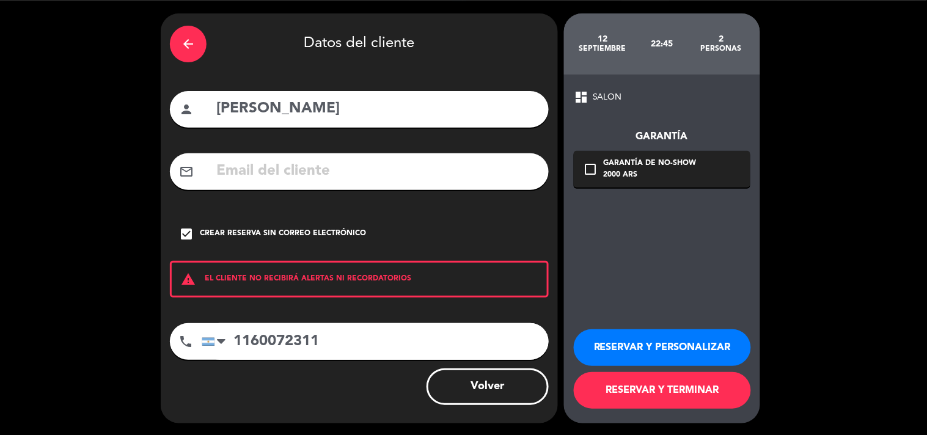
click at [637, 351] on button "RESERVAR Y PERSONALIZAR" at bounding box center [662, 347] width 177 height 37
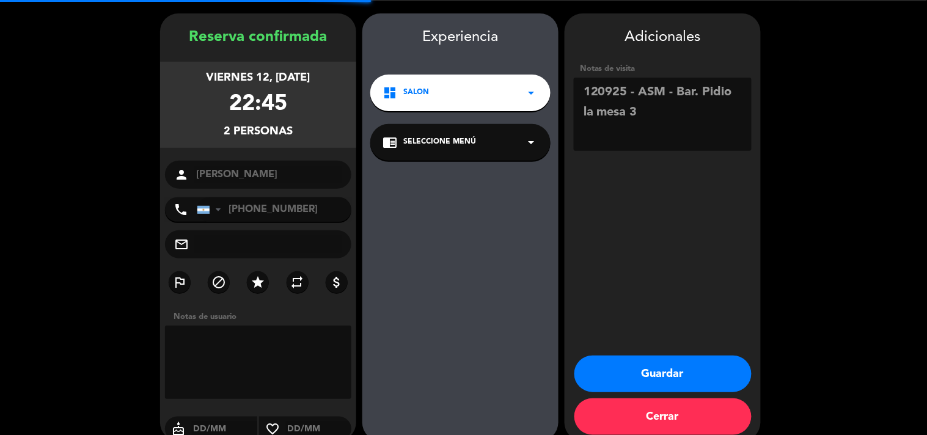
scroll to position [49, 0]
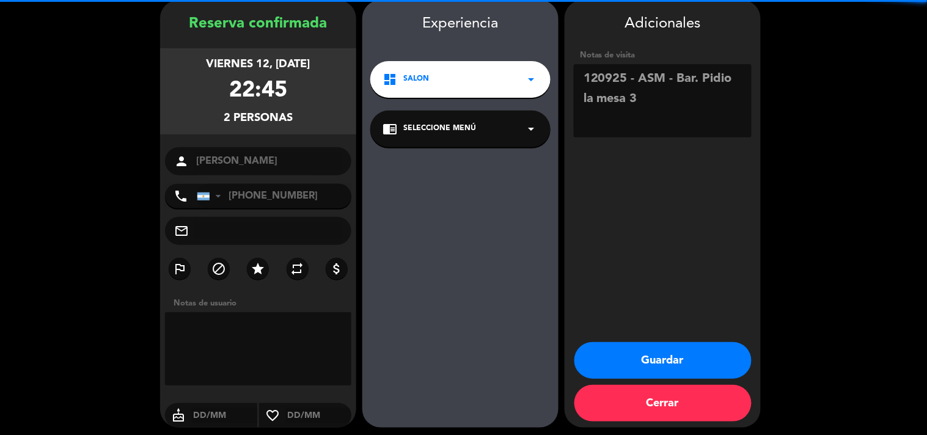
click at [688, 106] on textarea at bounding box center [663, 100] width 178 height 73
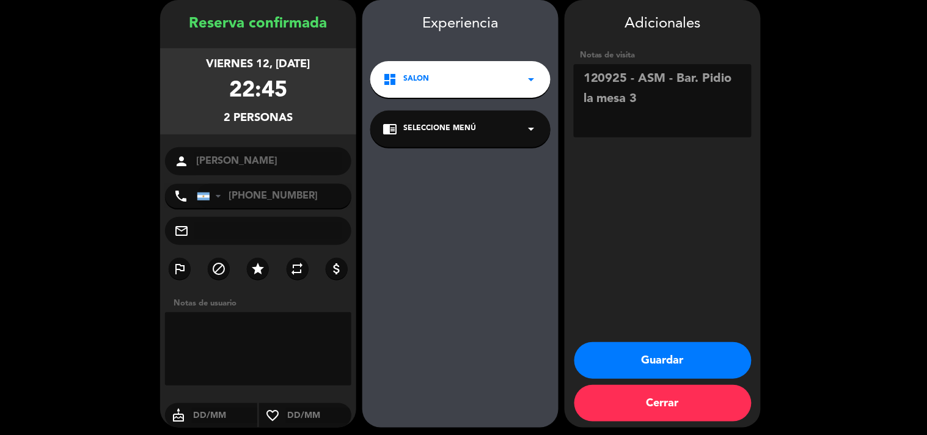
click at [685, 351] on button "Guardar" at bounding box center [662, 360] width 177 height 37
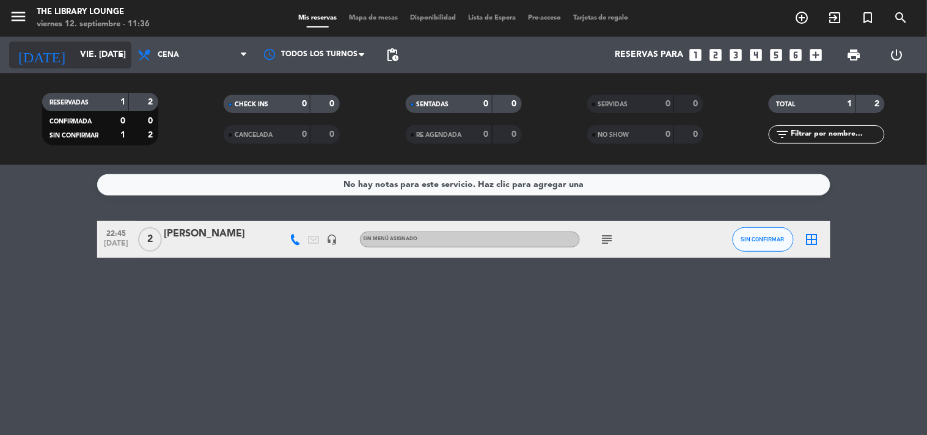
click at [101, 51] on input "vie. [DATE]" at bounding box center [132, 55] width 116 height 22
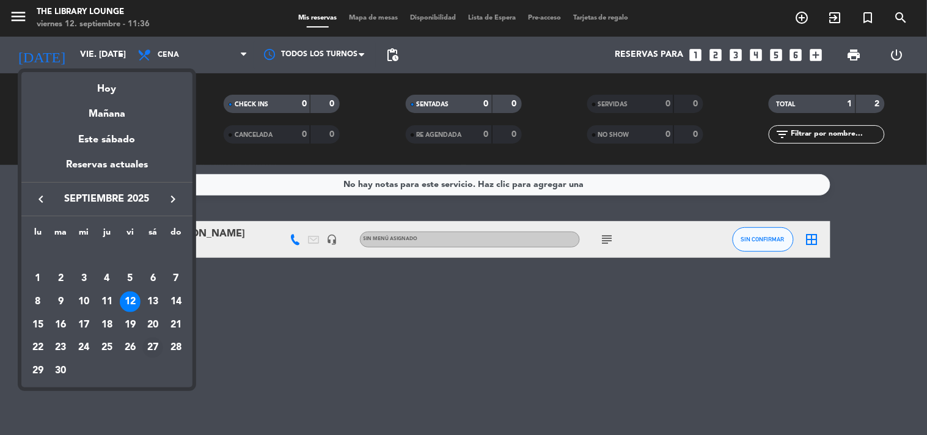
click at [154, 346] on div "27" at bounding box center [152, 347] width 21 height 21
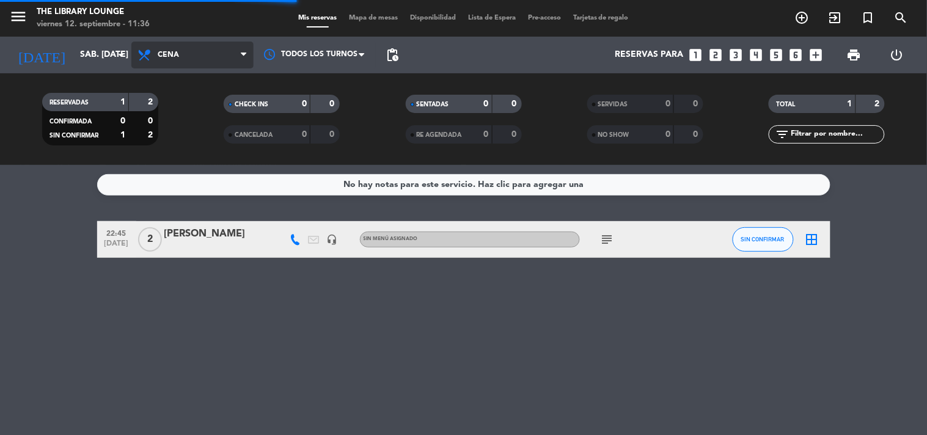
click at [179, 59] on span "Cena" at bounding box center [192, 55] width 122 height 27
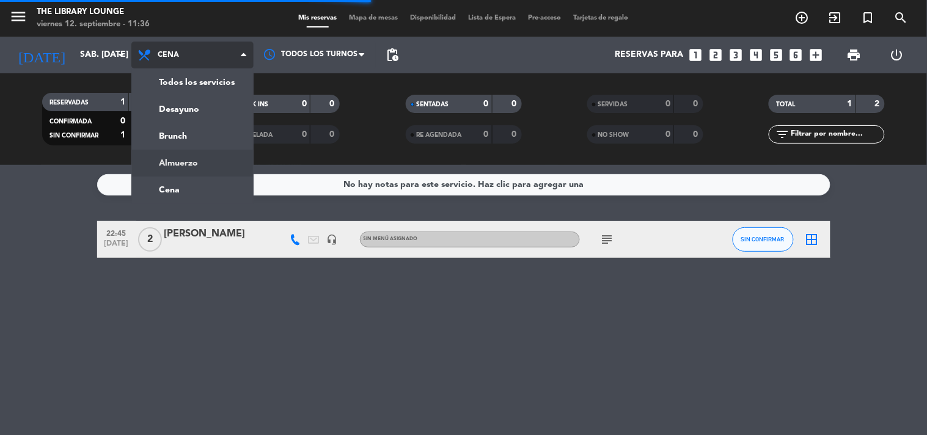
click at [190, 155] on div "menu The Library Lounge viernes 12. septiembre - 11:36 Mis reservas Mapa de mes…" at bounding box center [463, 82] width 927 height 165
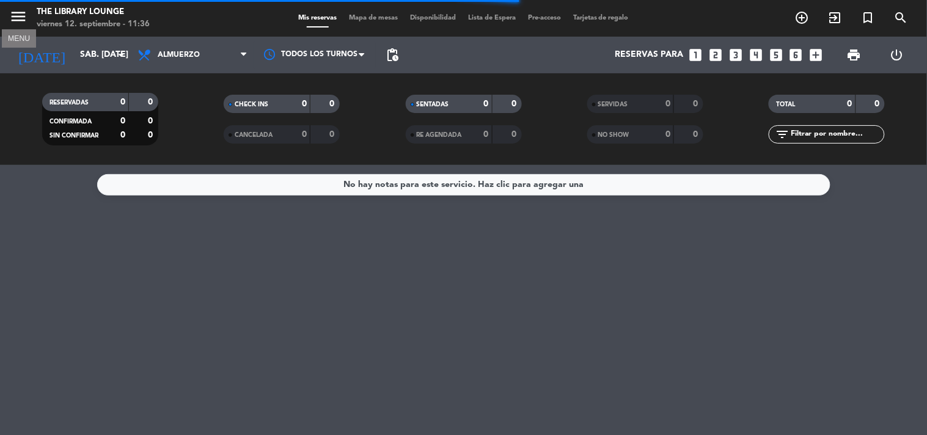
click at [20, 16] on icon "menu" at bounding box center [18, 16] width 18 height 18
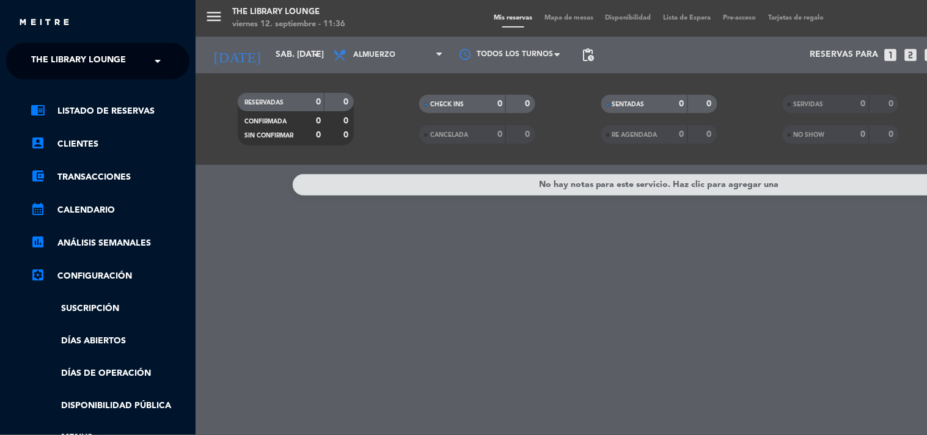
click at [70, 62] on span "The Library Lounge" at bounding box center [78, 61] width 95 height 26
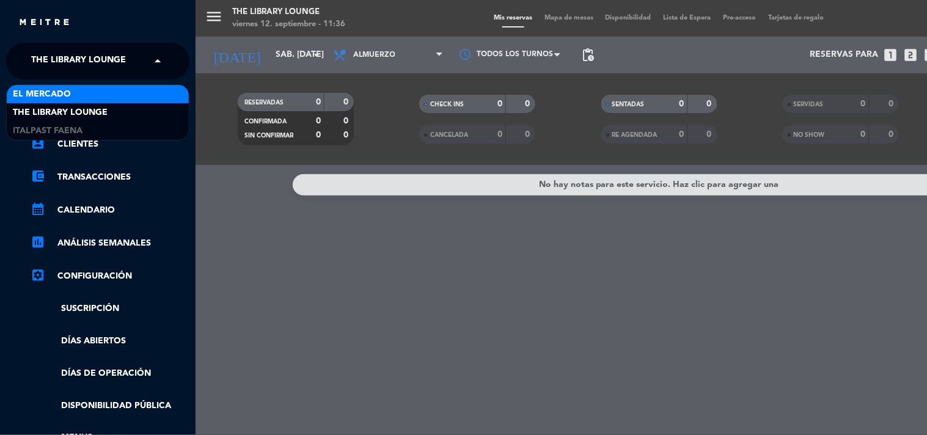
click at [82, 93] on div "El Mercado" at bounding box center [98, 94] width 182 height 18
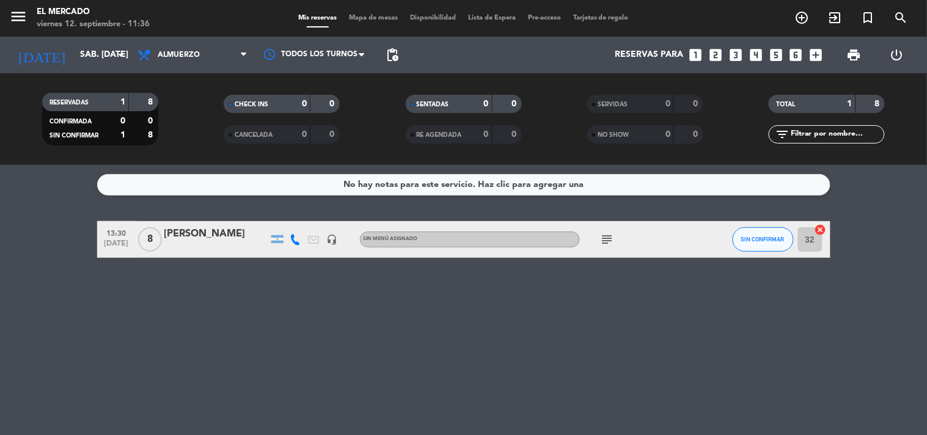
click at [607, 242] on icon "subject" at bounding box center [607, 239] width 15 height 15
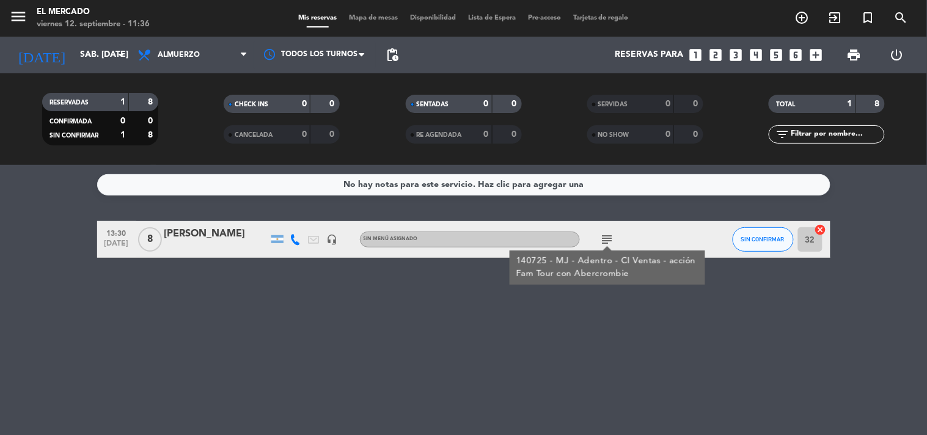
click at [626, 204] on div "No hay notas para este servicio. Haz clic para agregar una 13:30 [DATE] 8 [PERS…" at bounding box center [463, 300] width 927 height 270
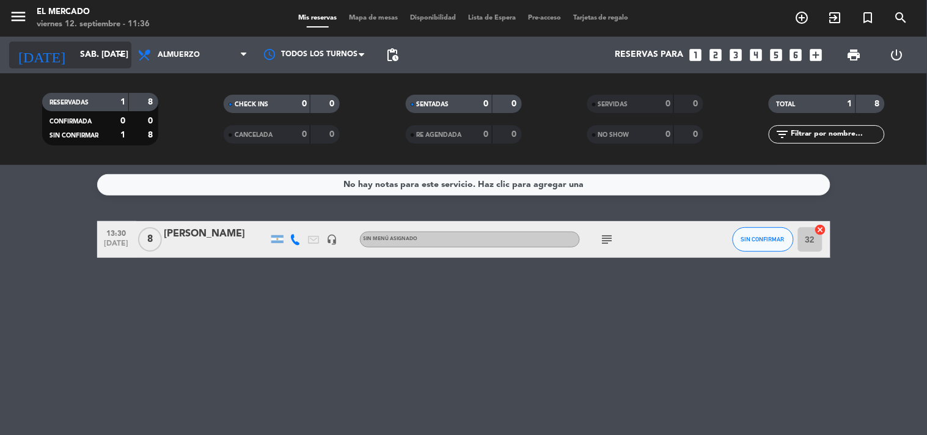
click at [74, 46] on input "sáb. [DATE]" at bounding box center [132, 55] width 116 height 22
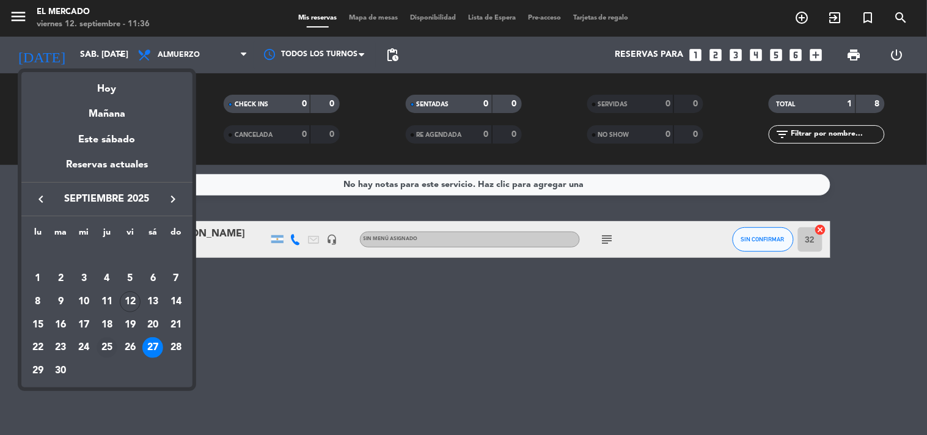
click at [105, 349] on div "25" at bounding box center [107, 347] width 21 height 21
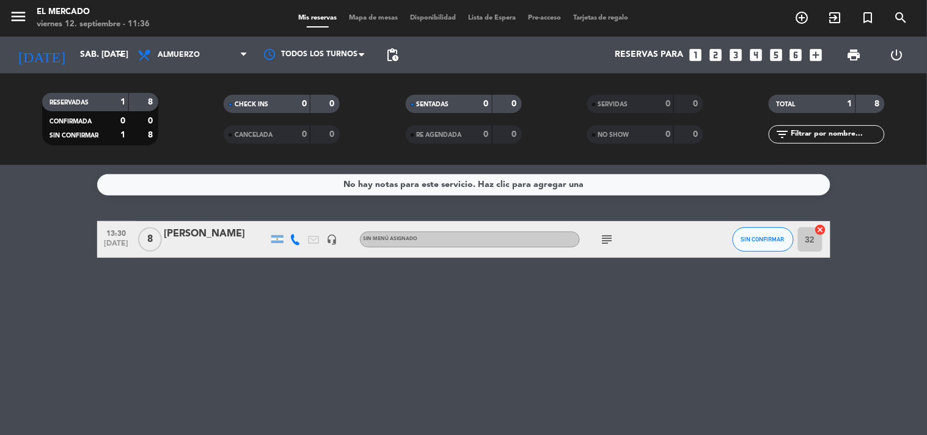
type input "[DEMOGRAPHIC_DATA] [DATE]"
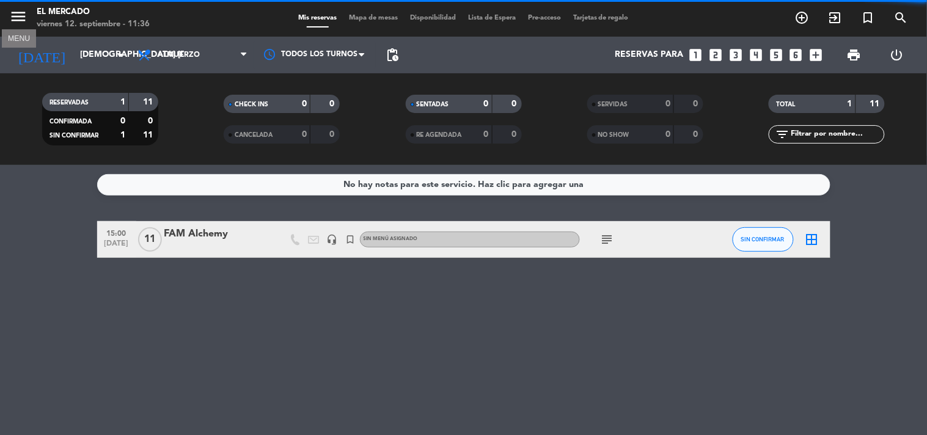
click at [16, 13] on icon "menu" at bounding box center [18, 16] width 18 height 18
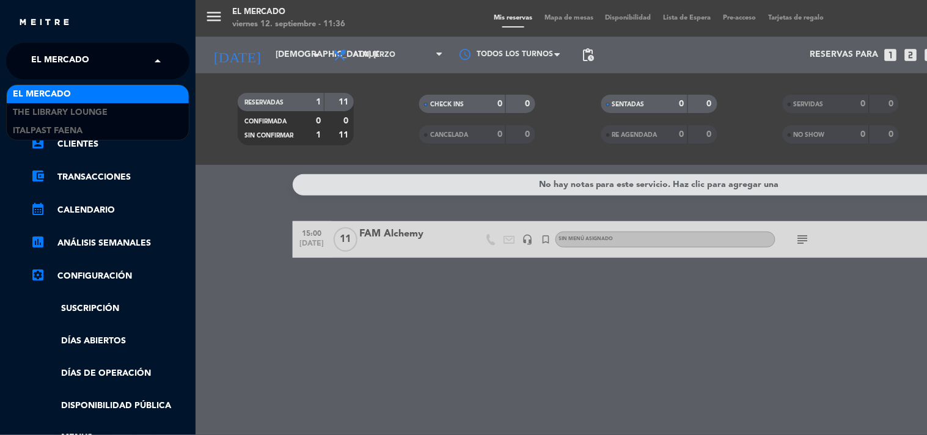
click at [114, 65] on input "text" at bounding box center [98, 61] width 149 height 27
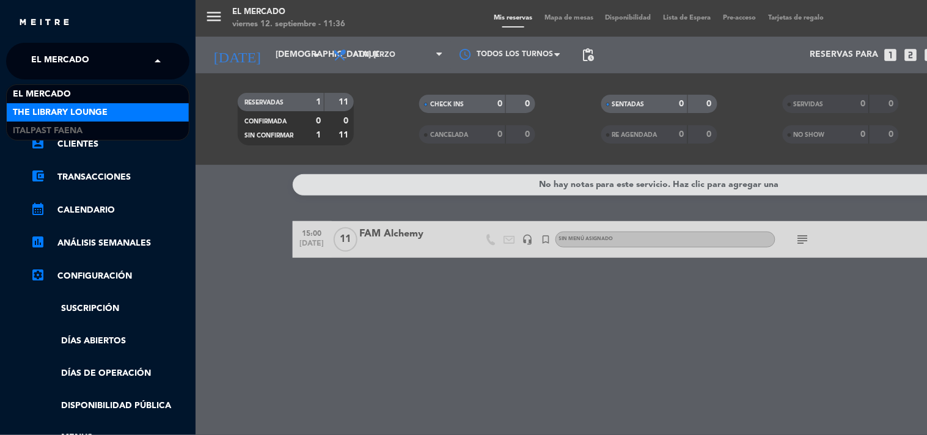
click at [89, 112] on span "The Library Lounge" at bounding box center [60, 113] width 95 height 14
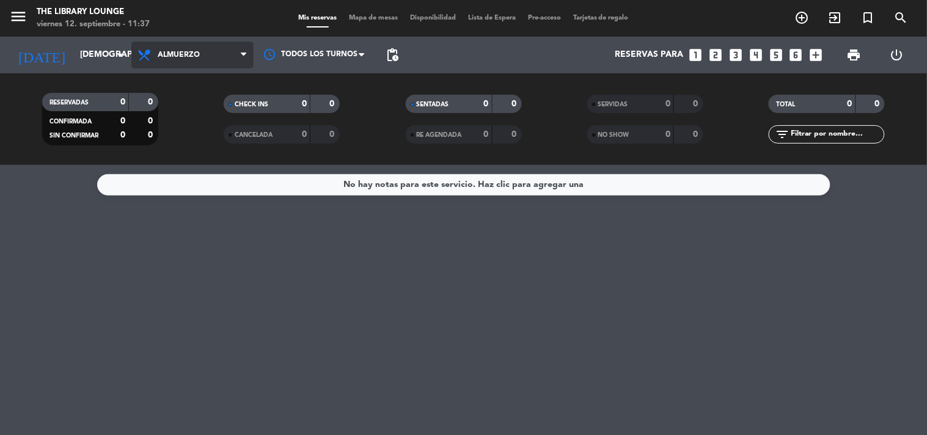
click at [170, 65] on span "Almuerzo" at bounding box center [192, 55] width 122 height 27
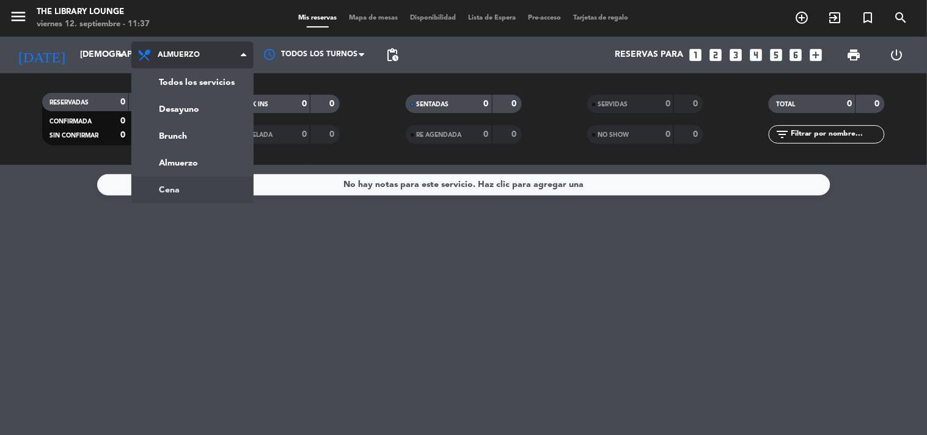
click at [170, 202] on ng-component "menu The Library Lounge viernes 12. septiembre - 11:37 Mis reservas Mapa de mes…" at bounding box center [463, 217] width 927 height 435
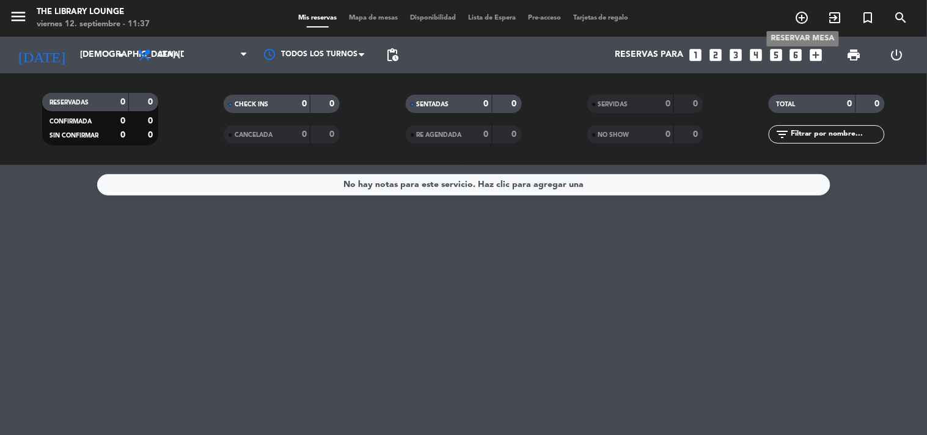
click at [797, 19] on icon "add_circle_outline" at bounding box center [802, 17] width 15 height 15
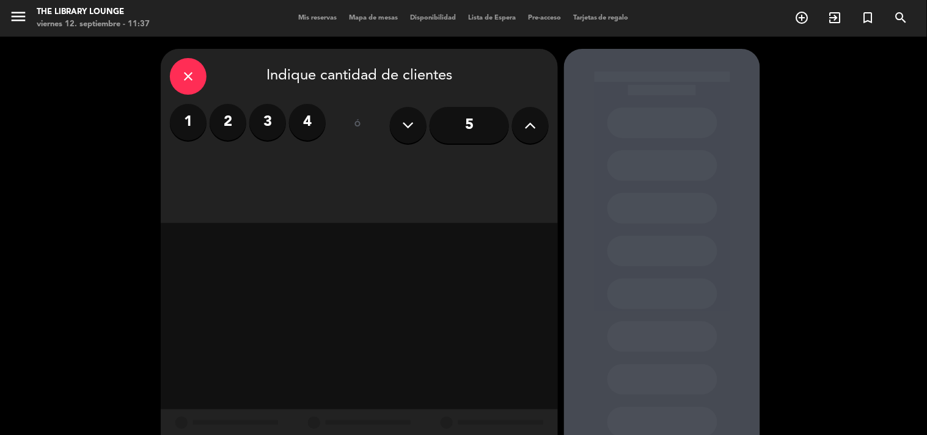
click at [527, 118] on icon at bounding box center [531, 125] width 12 height 18
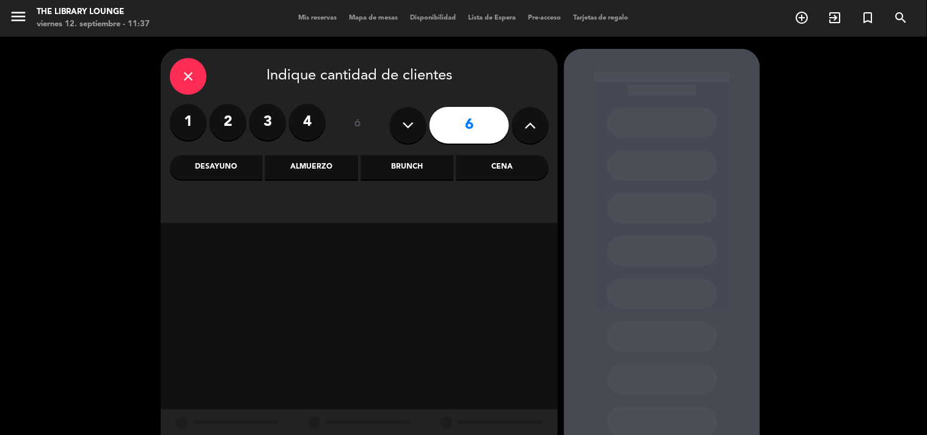
click at [527, 118] on icon at bounding box center [531, 125] width 12 height 18
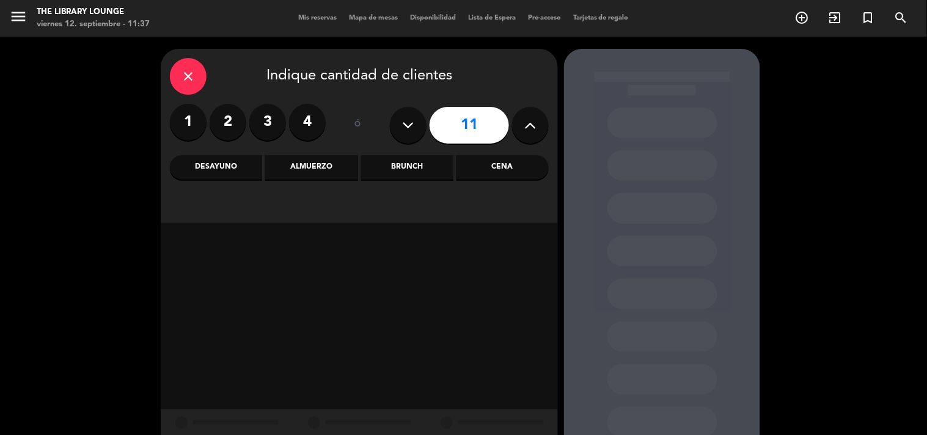
click at [527, 118] on icon at bounding box center [531, 125] width 12 height 18
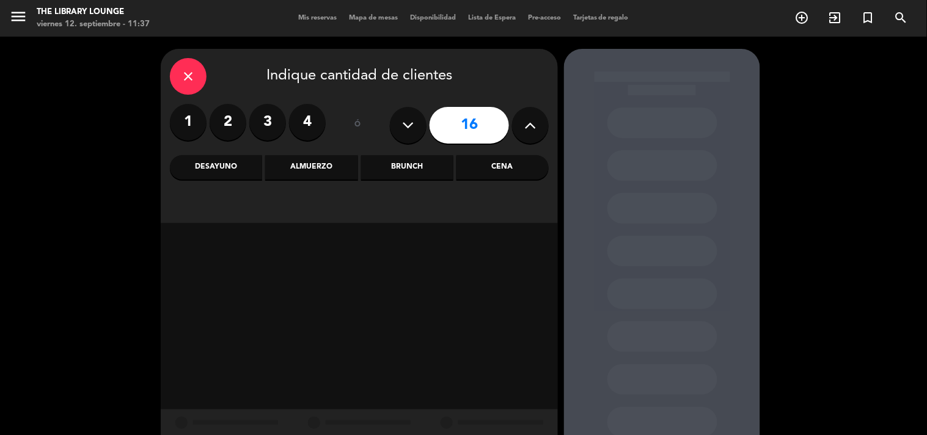
click at [527, 118] on icon at bounding box center [531, 125] width 12 height 18
type input "17"
click at [512, 158] on div "Cena" at bounding box center [502, 167] width 92 height 24
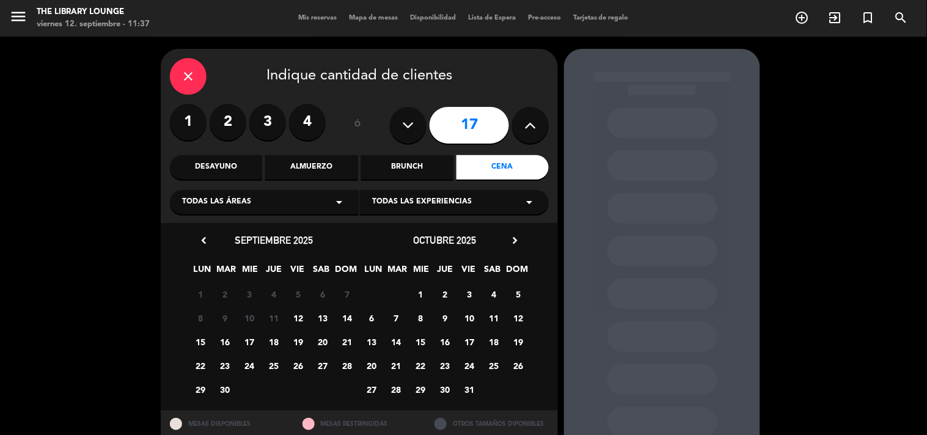
click at [273, 363] on span "25" at bounding box center [274, 366] width 20 height 20
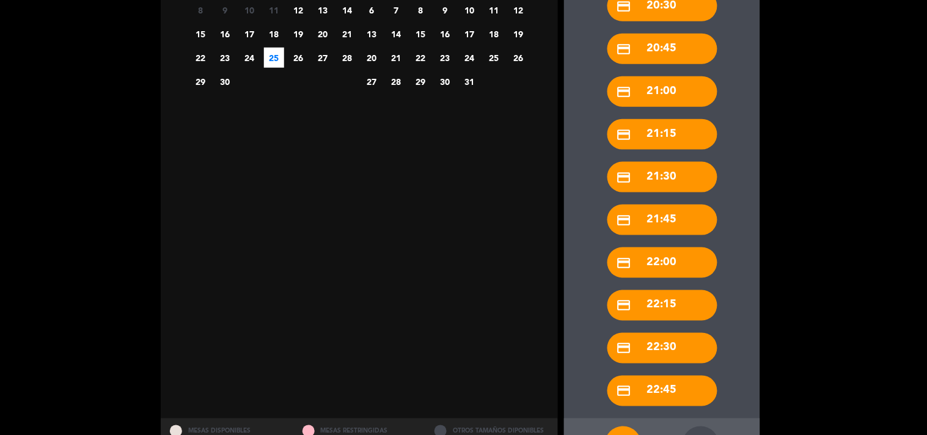
scroll to position [356, 0]
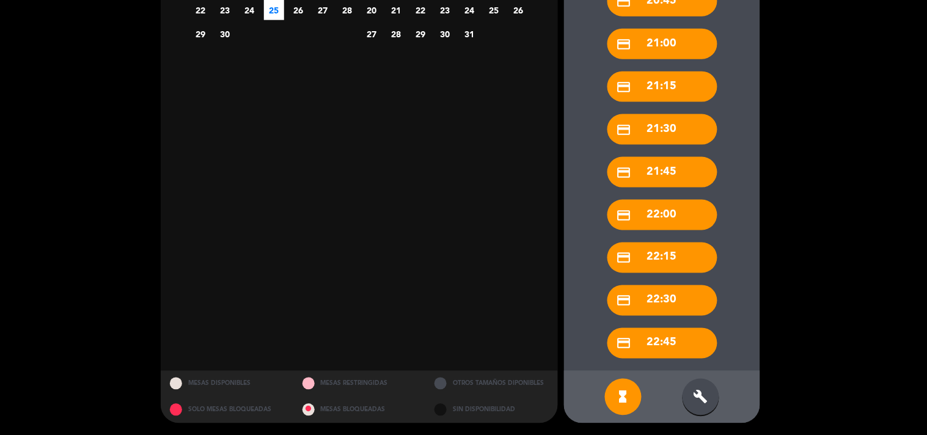
click at [698, 376] on div "hourglass_full build" at bounding box center [662, 397] width 196 height 53
click at [704, 385] on div "build" at bounding box center [700, 397] width 37 height 37
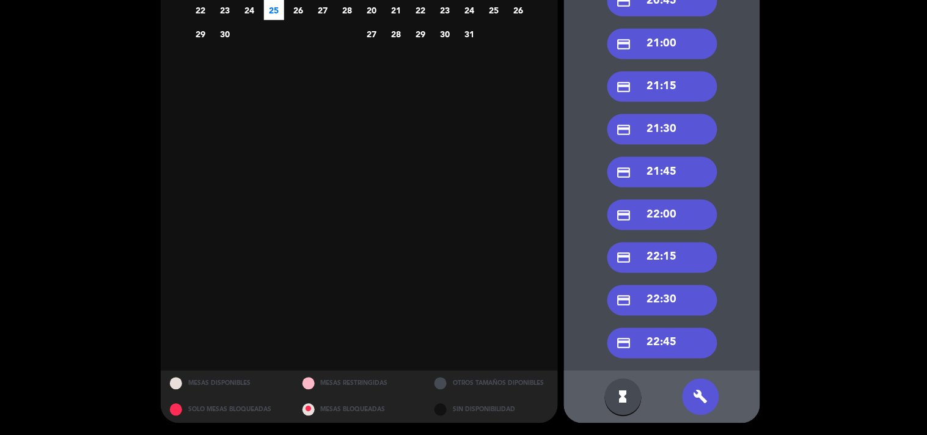
click at [672, 291] on div "credit_card 22:30" at bounding box center [662, 300] width 110 height 31
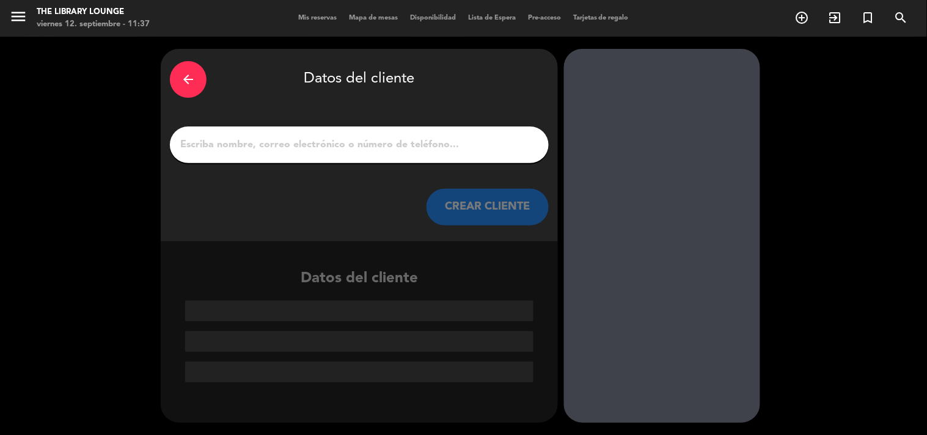
click at [462, 150] on input "1" at bounding box center [359, 144] width 360 height 17
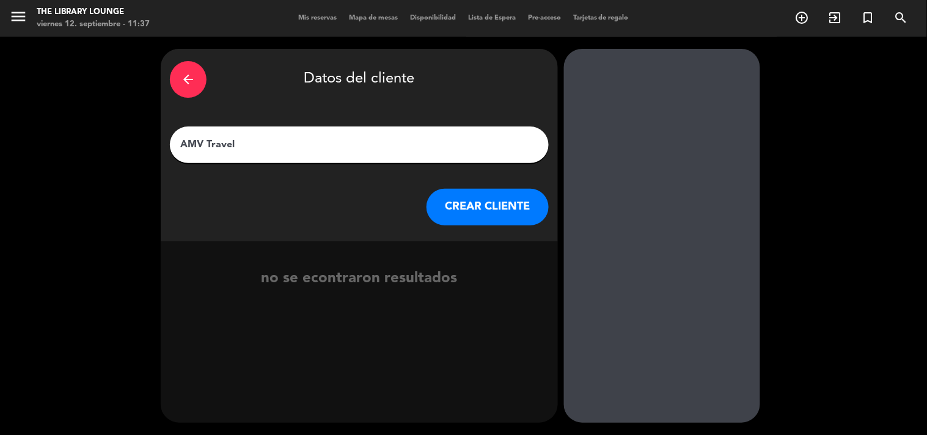
type input "AMV Travel"
click at [460, 198] on button "CREAR CLIENTE" at bounding box center [487, 207] width 122 height 37
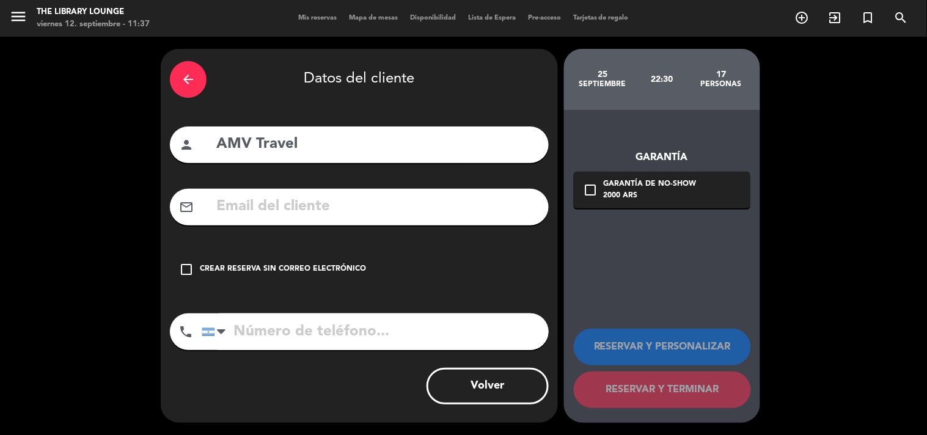
click at [259, 268] on div "Crear reserva sin correo electrónico" at bounding box center [283, 269] width 166 height 12
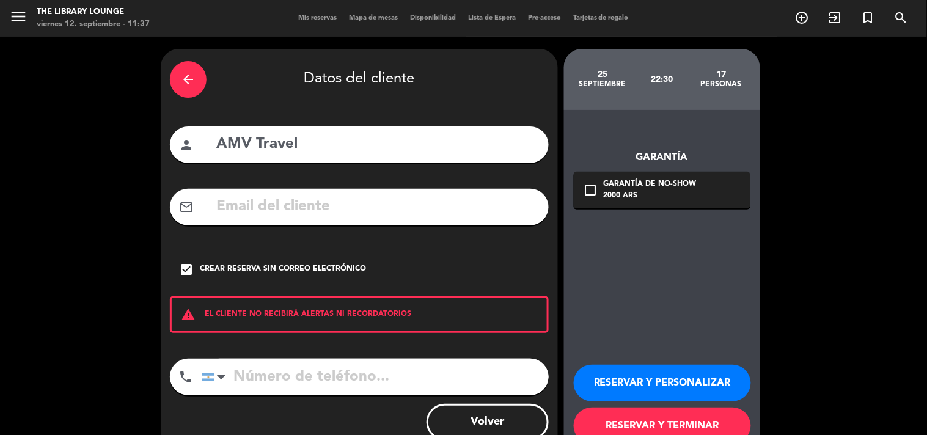
click at [655, 375] on button "RESERVAR Y PERSONALIZAR" at bounding box center [662, 383] width 177 height 37
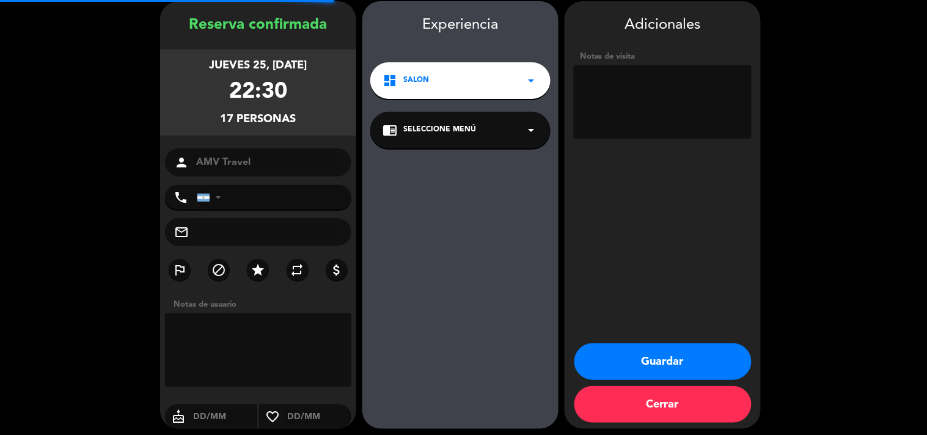
scroll to position [49, 0]
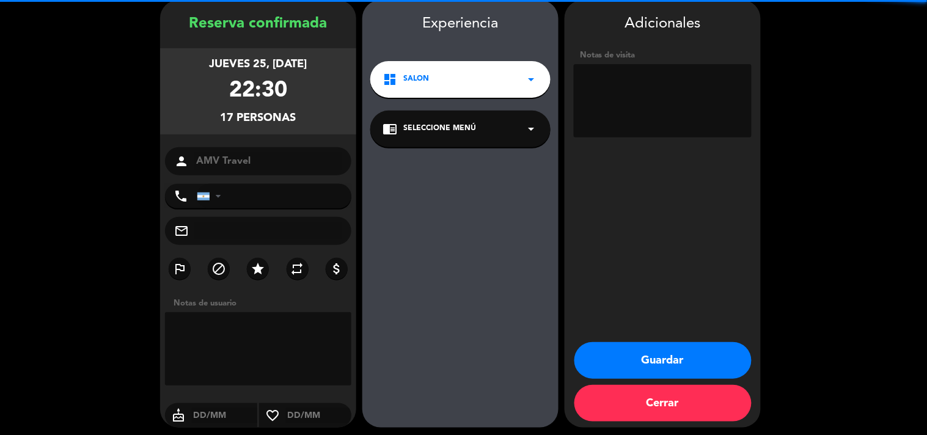
click at [703, 81] on textarea at bounding box center [663, 100] width 178 height 73
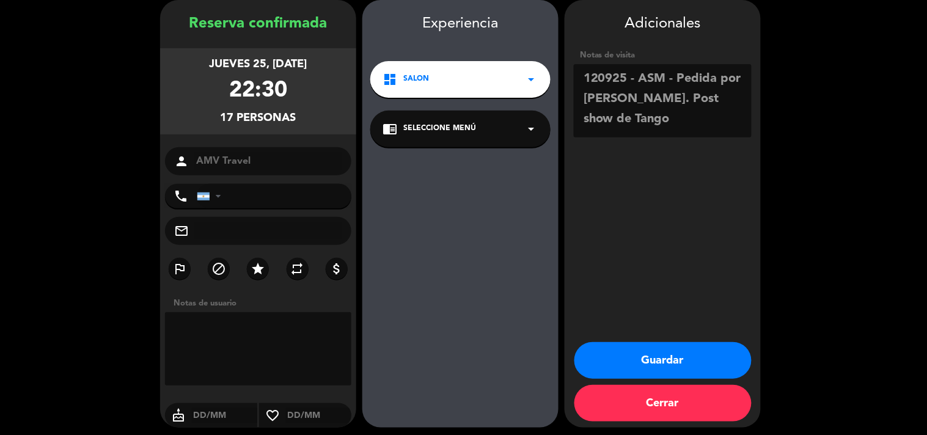
type textarea "120925 - ASM - Pedida por [PERSON_NAME]. Post show de Tango"
click at [674, 348] on button "Guardar" at bounding box center [662, 360] width 177 height 37
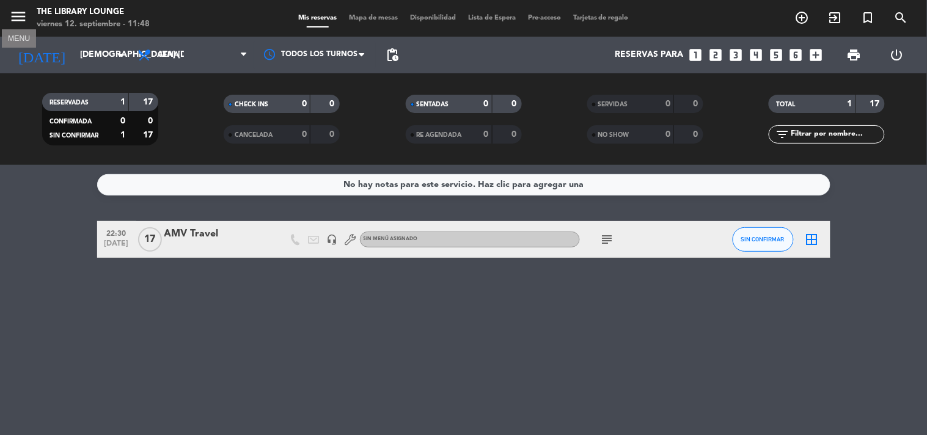
click at [13, 13] on icon "menu" at bounding box center [18, 16] width 18 height 18
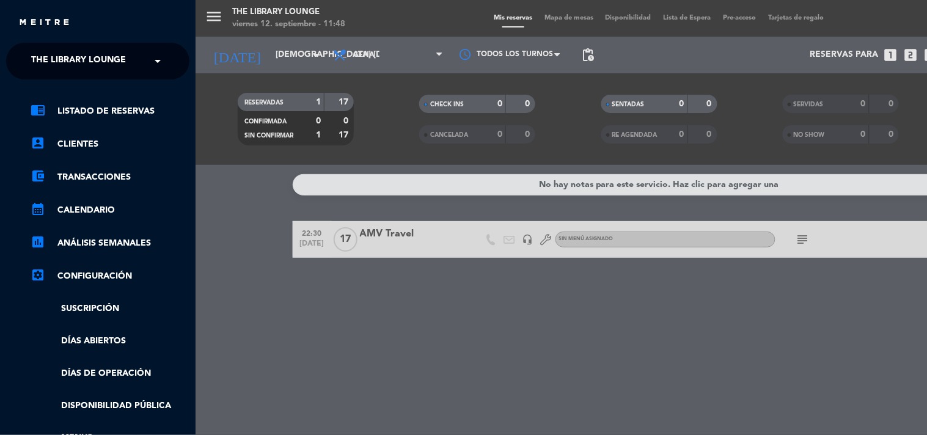
click at [59, 45] on ng-select "× The Library Lounge ×" at bounding box center [97, 61] width 183 height 37
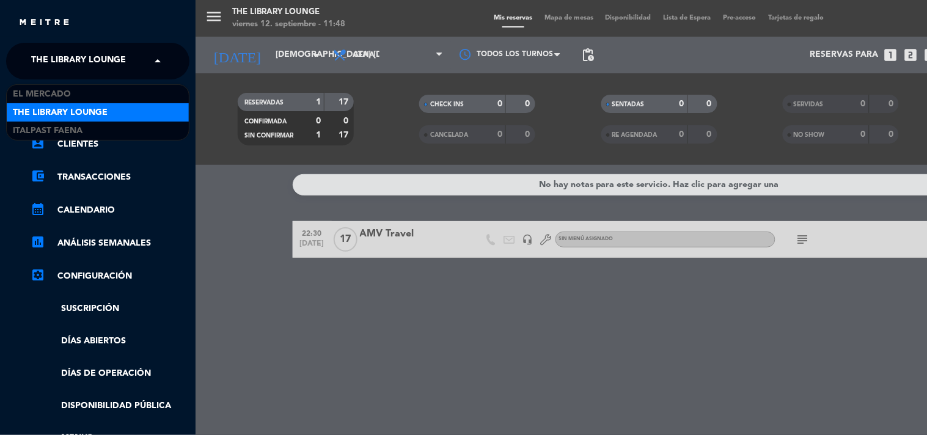
click at [70, 72] on span "The Library Lounge" at bounding box center [78, 61] width 95 height 26
click at [71, 83] on div "chrome_reader_mode Listado de Reservas account_box Clientes account_balance_wal…" at bounding box center [98, 312] width 202 height 467
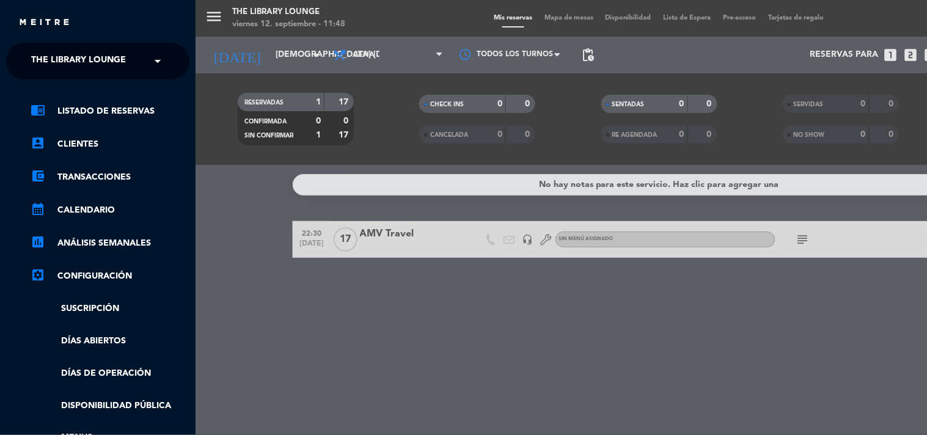
click at [78, 65] on span "The Library Lounge" at bounding box center [78, 61] width 95 height 26
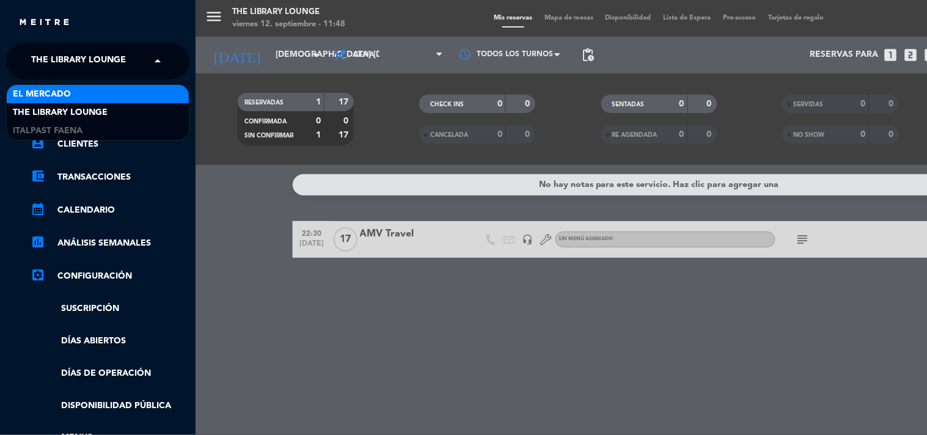
click at [58, 95] on span "El Mercado" at bounding box center [42, 94] width 58 height 14
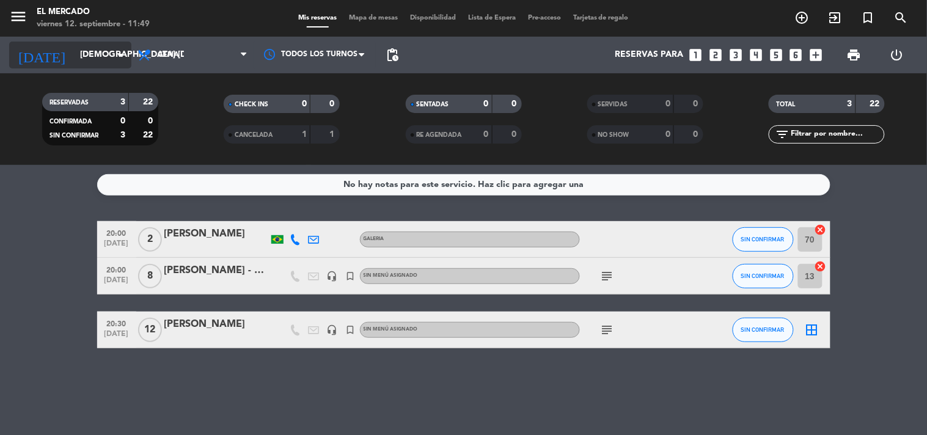
click at [98, 56] on input "[DEMOGRAPHIC_DATA] [DATE]" at bounding box center [132, 55] width 116 height 22
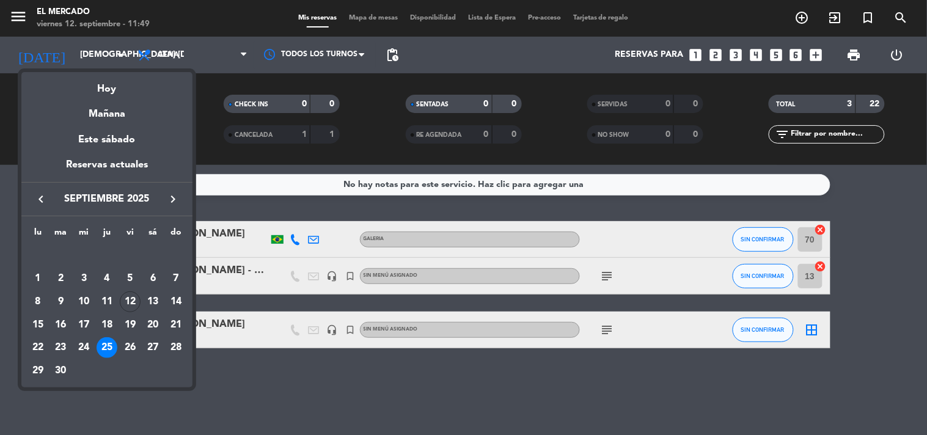
click at [172, 200] on icon "keyboard_arrow_right" at bounding box center [173, 199] width 15 height 15
click at [108, 278] on div "2" at bounding box center [107, 278] width 21 height 21
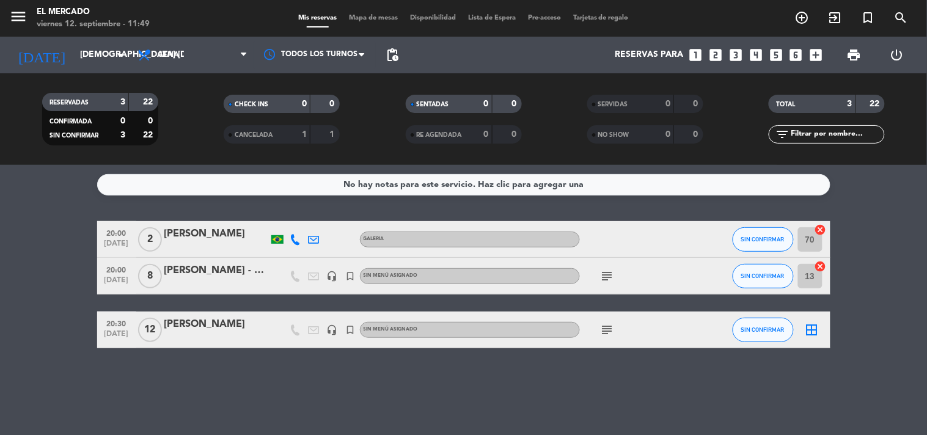
type input "[DEMOGRAPHIC_DATA] [DATE]"
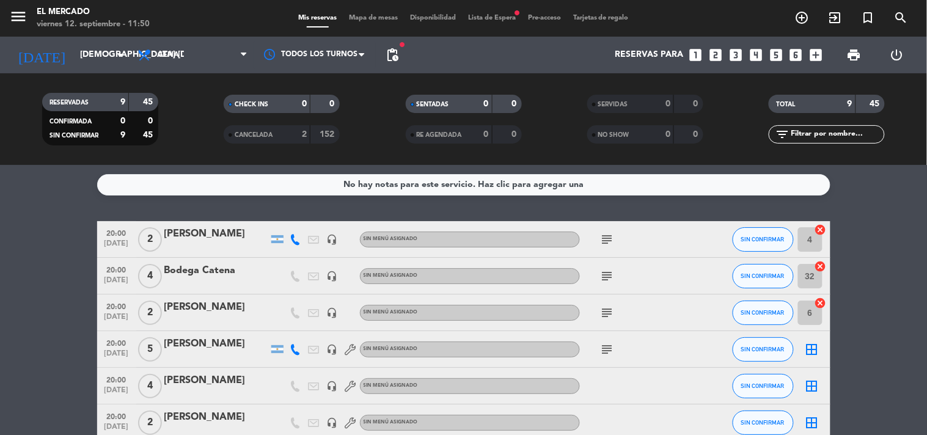
click at [605, 235] on icon "subject" at bounding box center [607, 239] width 15 height 15
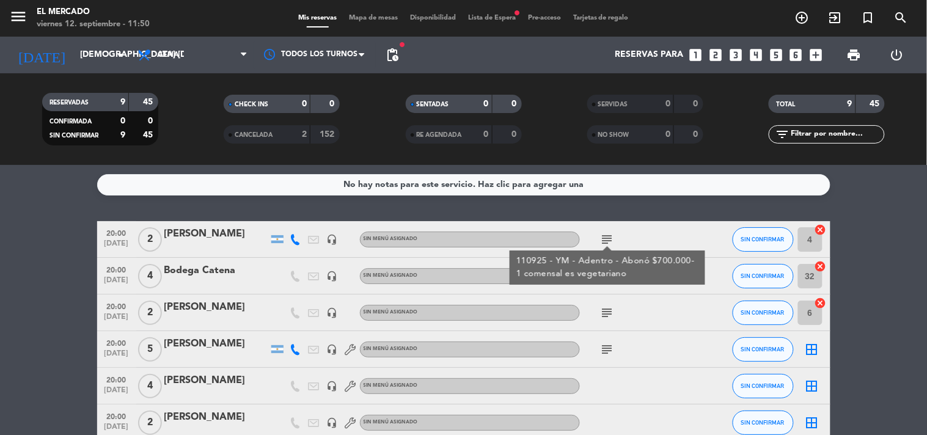
click at [221, 233] on div "[PERSON_NAME]" at bounding box center [216, 234] width 104 height 16
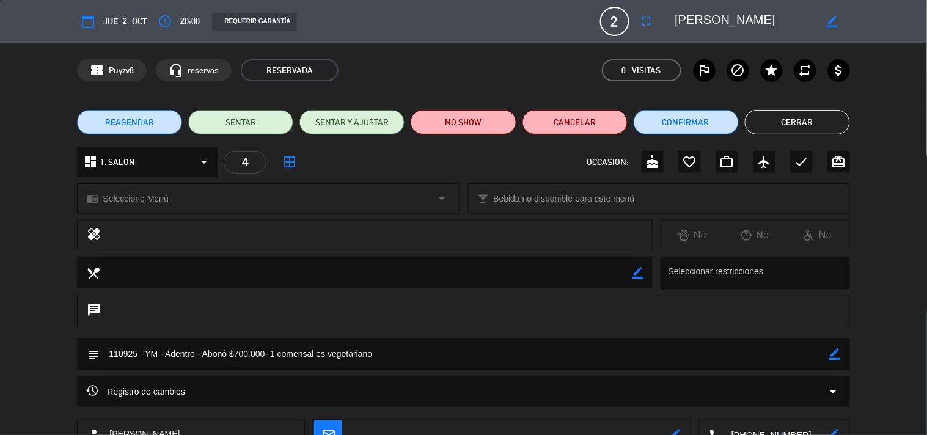
drag, startPoint x: 833, startPoint y: 357, endPoint x: 728, endPoint y: 359, distance: 105.7
click at [829, 359] on icon "border_color" at bounding box center [835, 354] width 12 height 12
click at [728, 359] on textarea at bounding box center [464, 353] width 729 height 31
type textarea "110925 - YM - Adentro - 1 comensal es vegetariano. - ENVIAR FACTURA"
click at [829, 357] on icon at bounding box center [835, 354] width 12 height 12
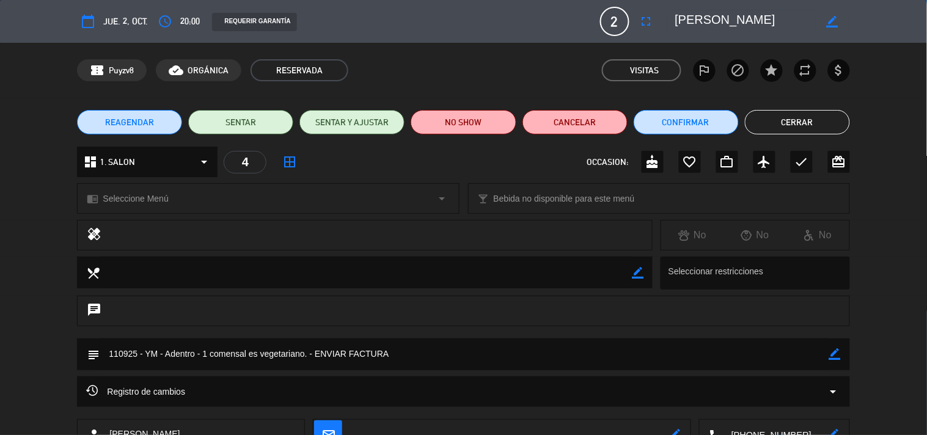
drag, startPoint x: 797, startPoint y: 125, endPoint x: 785, endPoint y: 132, distance: 13.9
click at [793, 126] on button "Cerrar" at bounding box center [797, 122] width 105 height 24
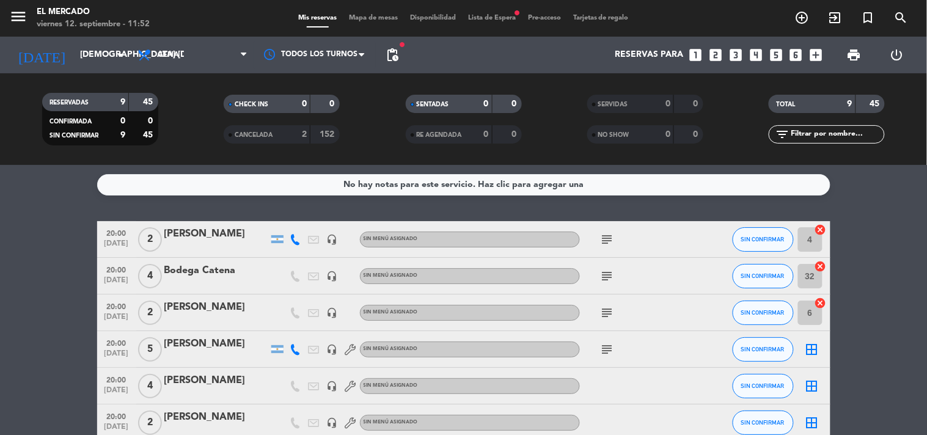
click at [200, 343] on div "[PERSON_NAME]" at bounding box center [216, 344] width 104 height 16
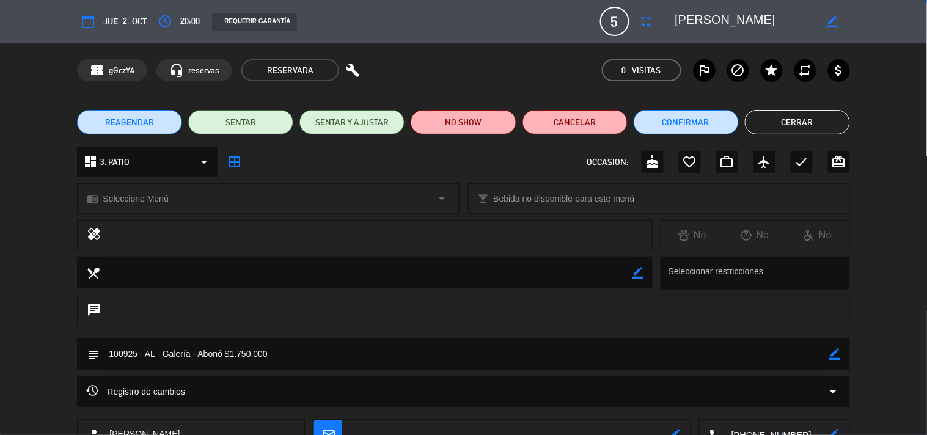
click at [833, 356] on icon "border_color" at bounding box center [835, 354] width 12 height 12
drag, startPoint x: 334, startPoint y: 348, endPoint x: 197, endPoint y: 361, distance: 136.8
click at [197, 361] on textarea at bounding box center [464, 353] width 729 height 31
type textarea "100925 - AL - Galería - ENVIAR FACTURA"
click at [838, 355] on icon at bounding box center [835, 354] width 12 height 12
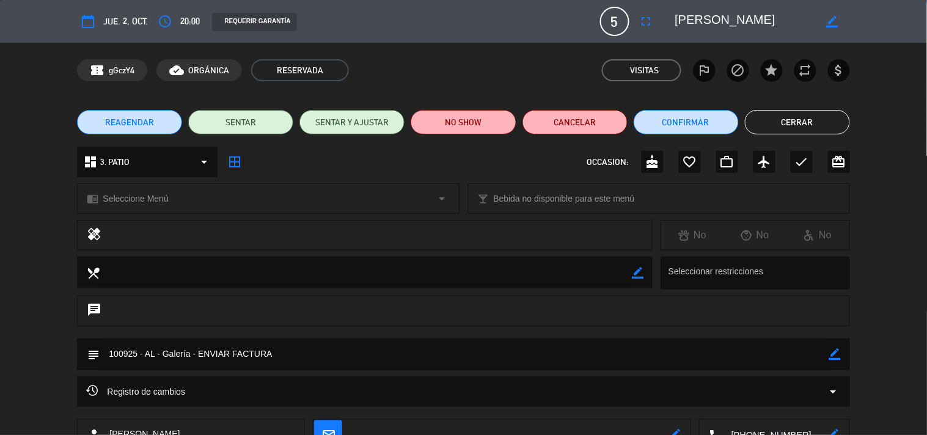
click at [792, 126] on button "Cerrar" at bounding box center [797, 122] width 105 height 24
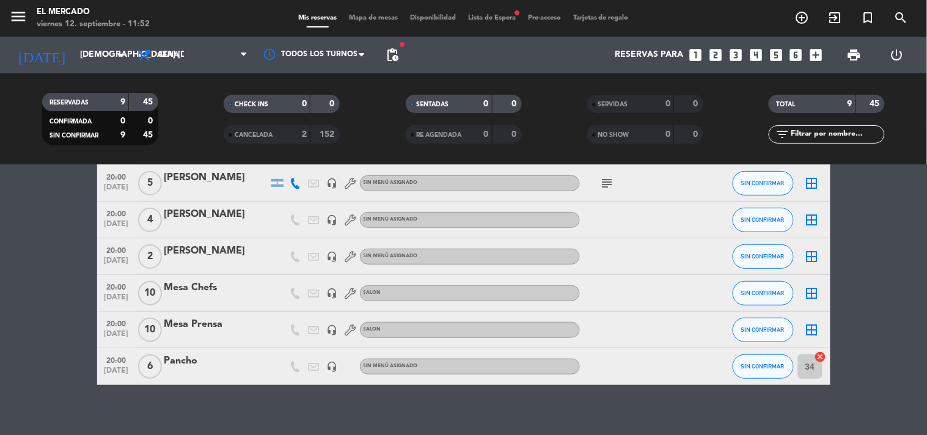
scroll to position [177, 0]
